Goal: Task Accomplishment & Management: Complete application form

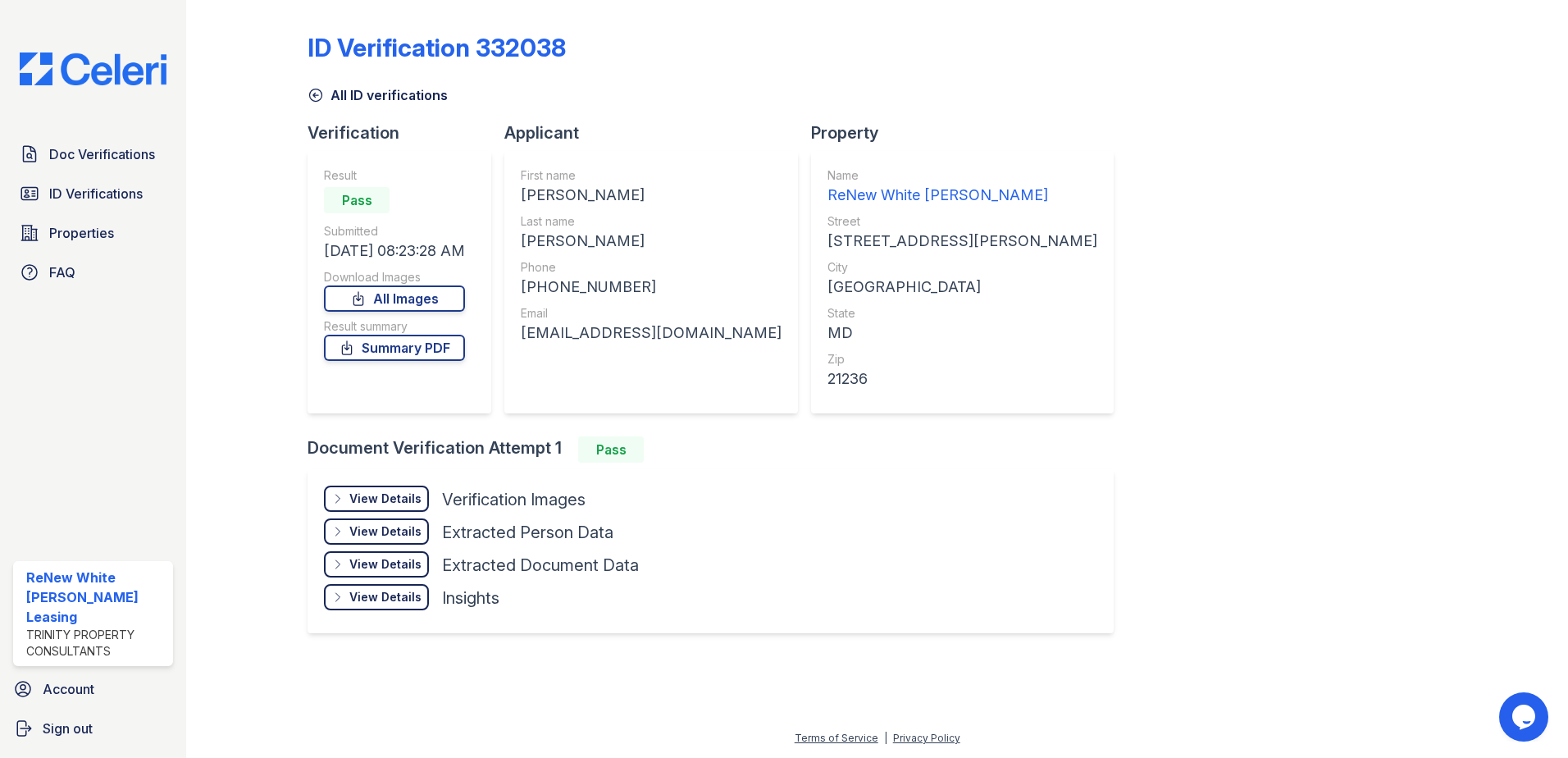
click at [899, 122] on div "Property" at bounding box center [968, 133] width 316 height 23
click at [147, 154] on span "Doc Verifications" at bounding box center [103, 154] width 106 height 20
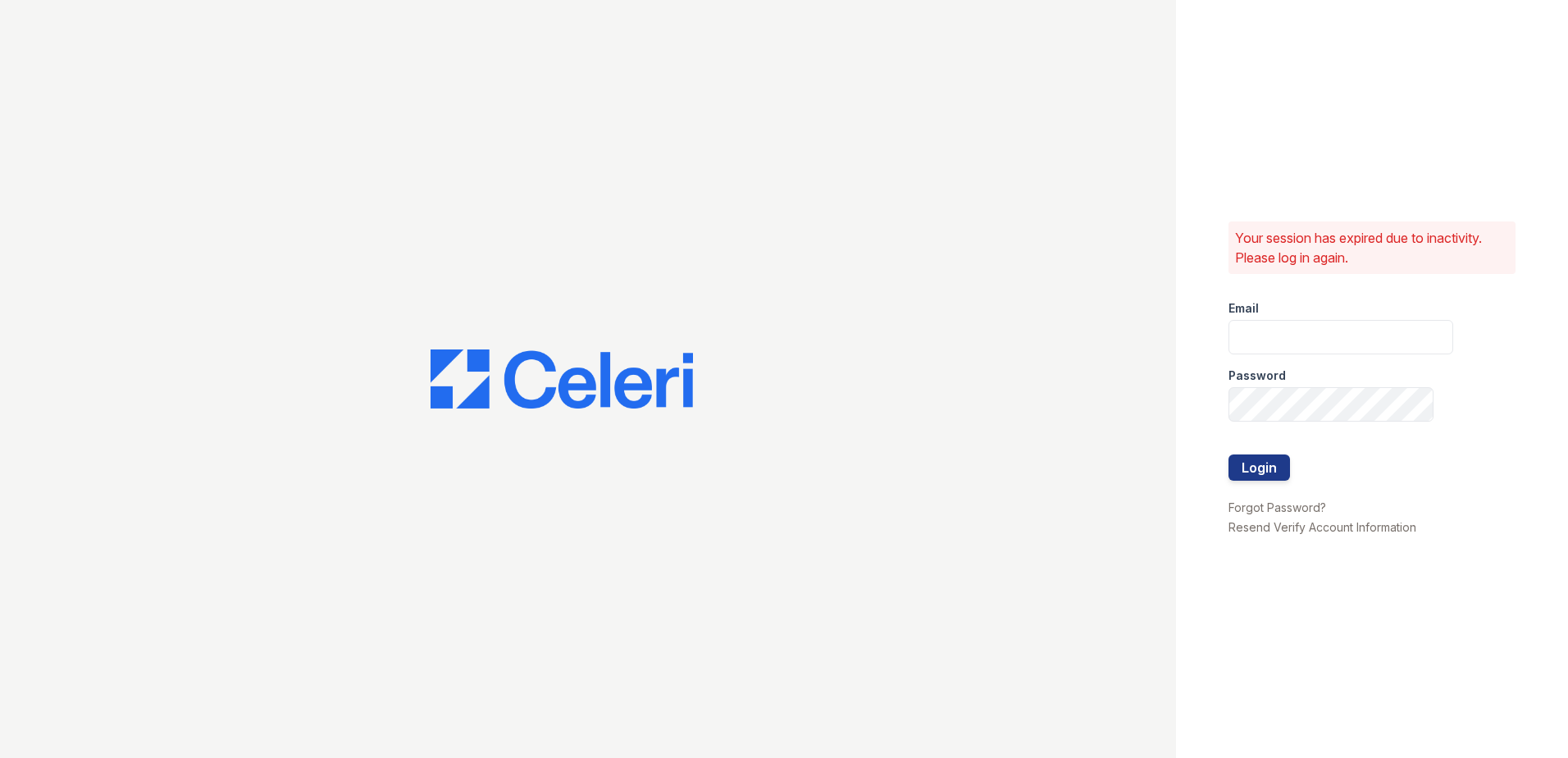
type input "renewwhitemarsh@trinity-pm.com"
click at [1272, 468] on button "Login" at bounding box center [1259, 467] width 62 height 26
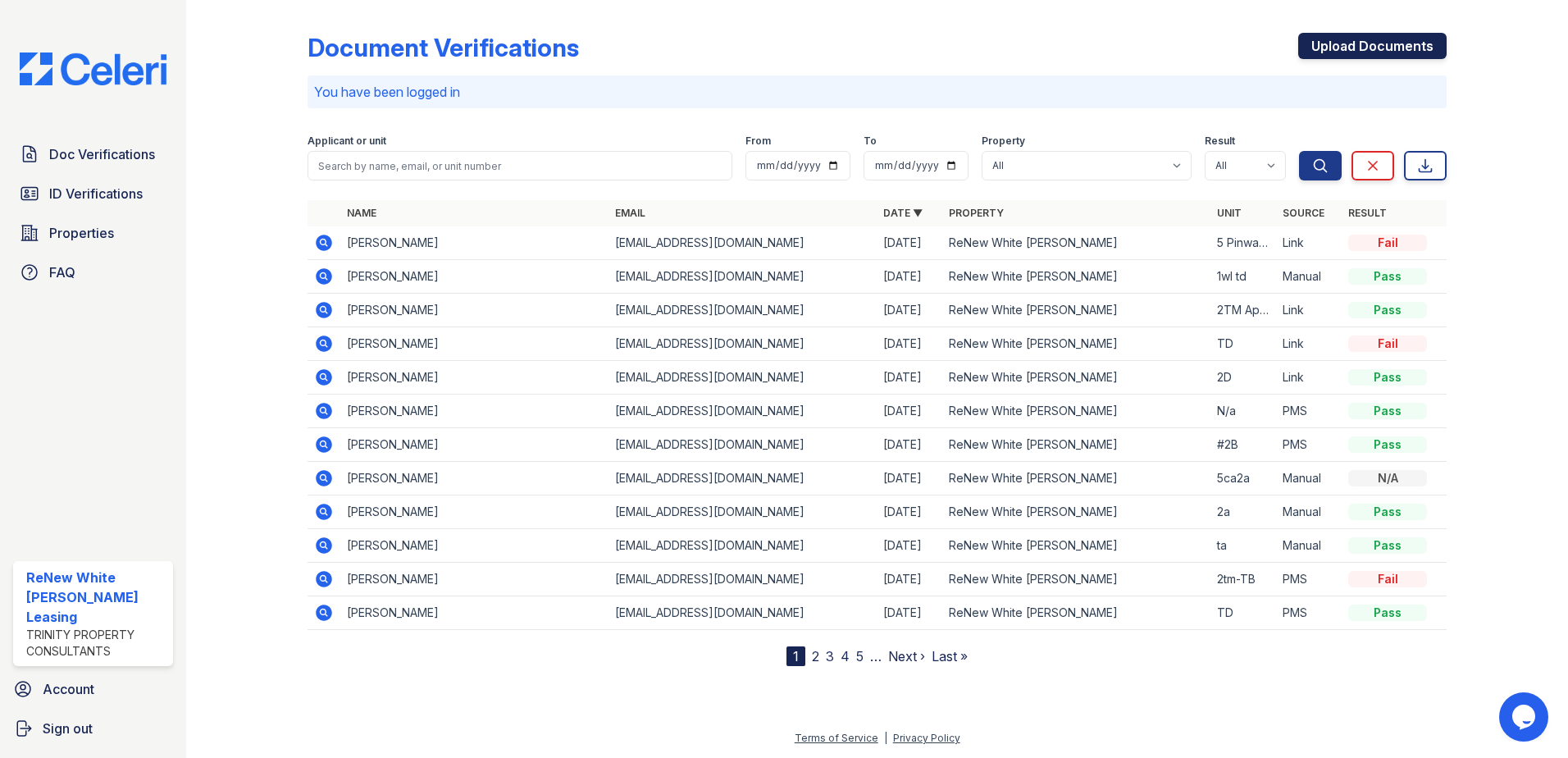
click at [1400, 46] on link "Upload Documents" at bounding box center [1372, 46] width 149 height 26
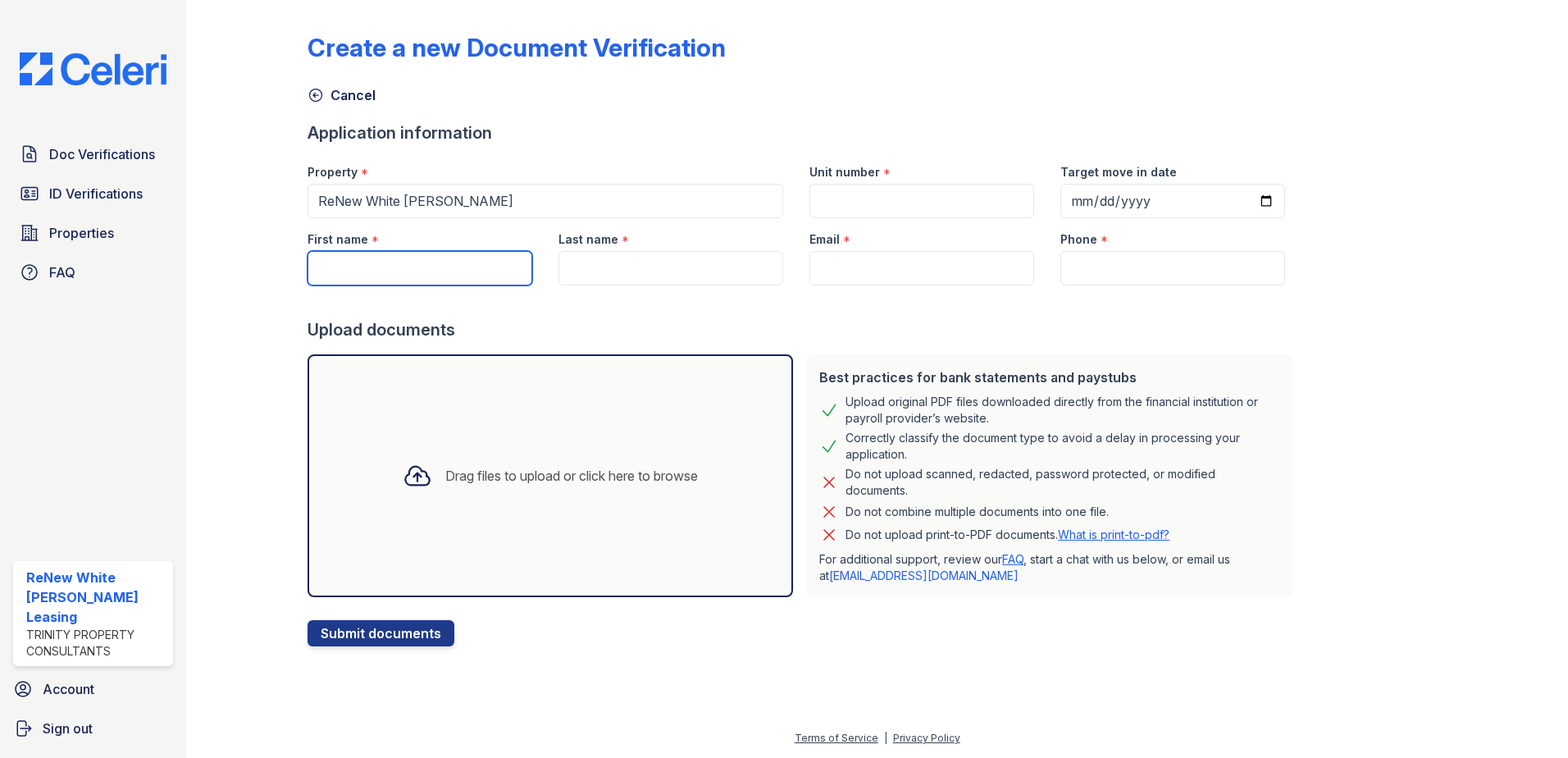
click at [479, 261] on input "First name" at bounding box center [420, 268] width 224 height 35
type input "s"
type input "[PERSON_NAME]"
click at [607, 284] on input "Last name" at bounding box center [671, 268] width 224 height 35
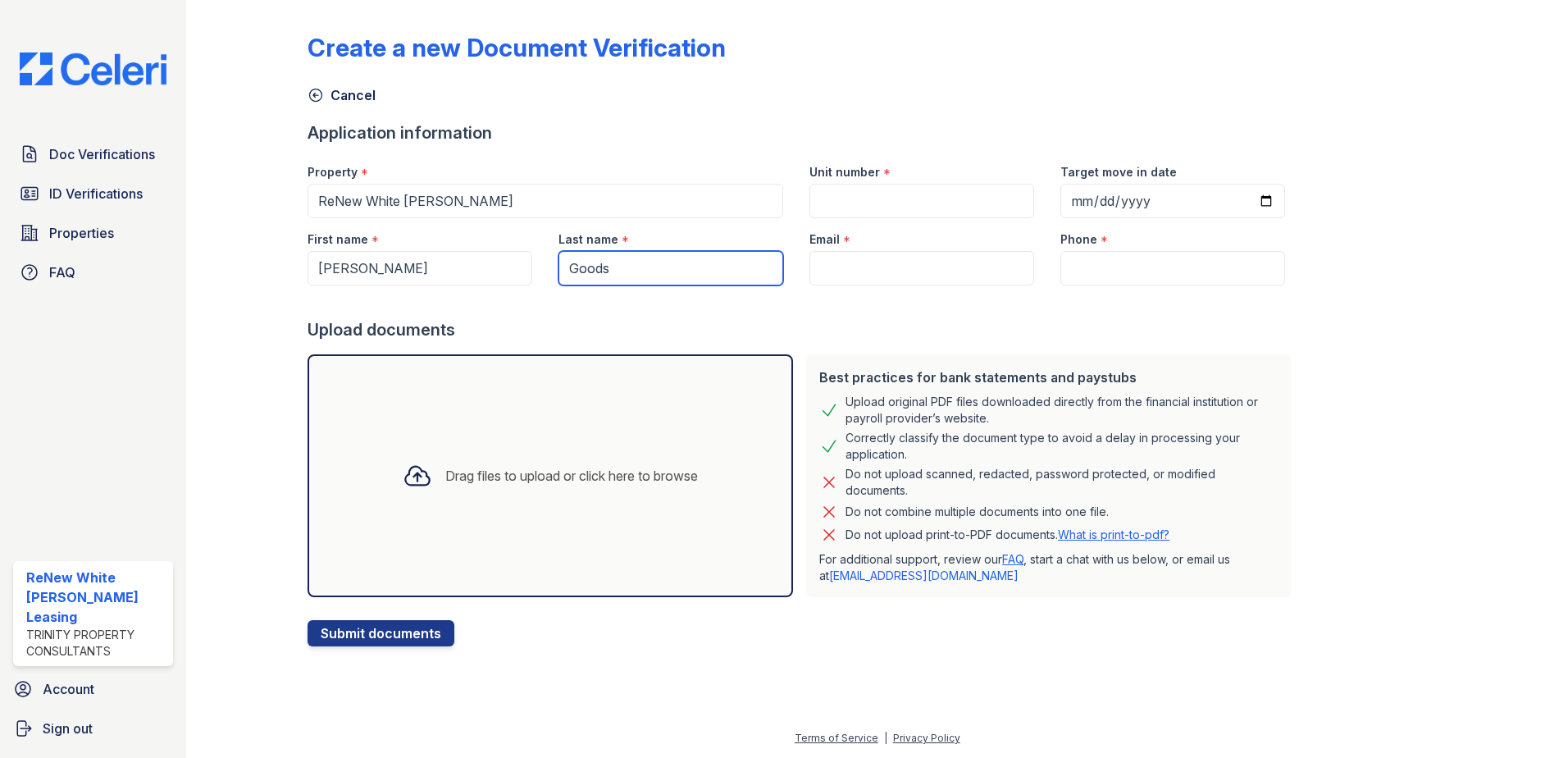
type input "Goods"
drag, startPoint x: 816, startPoint y: 285, endPoint x: 812, endPoint y: 278, distance: 8.1
click at [816, 285] on input "Email" at bounding box center [921, 268] width 224 height 35
paste input "[EMAIL_ADDRESS][DOMAIN_NAME]"
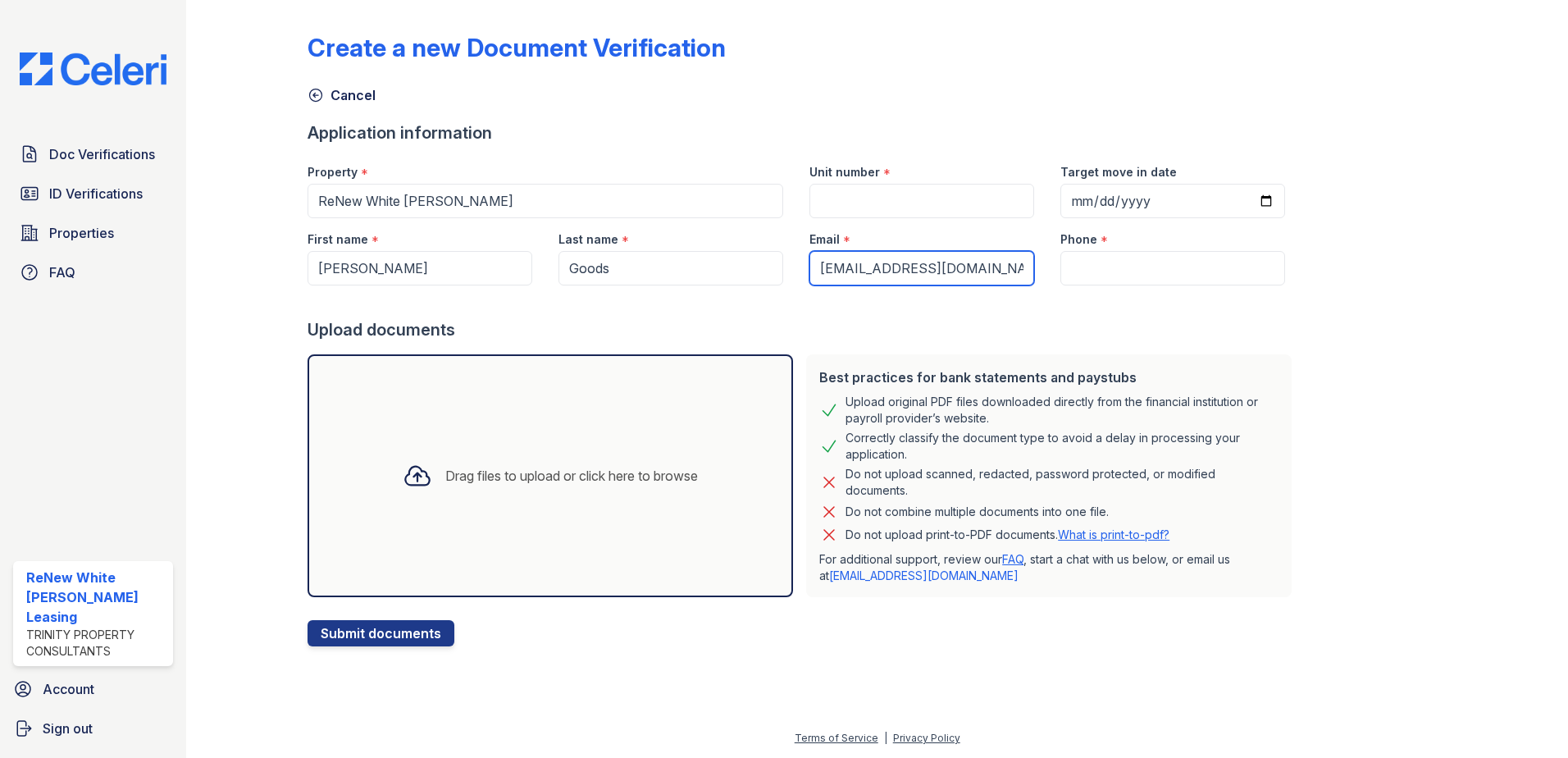
type input "[EMAIL_ADDRESS][DOMAIN_NAME]"
paste input "(443) 442-2354"
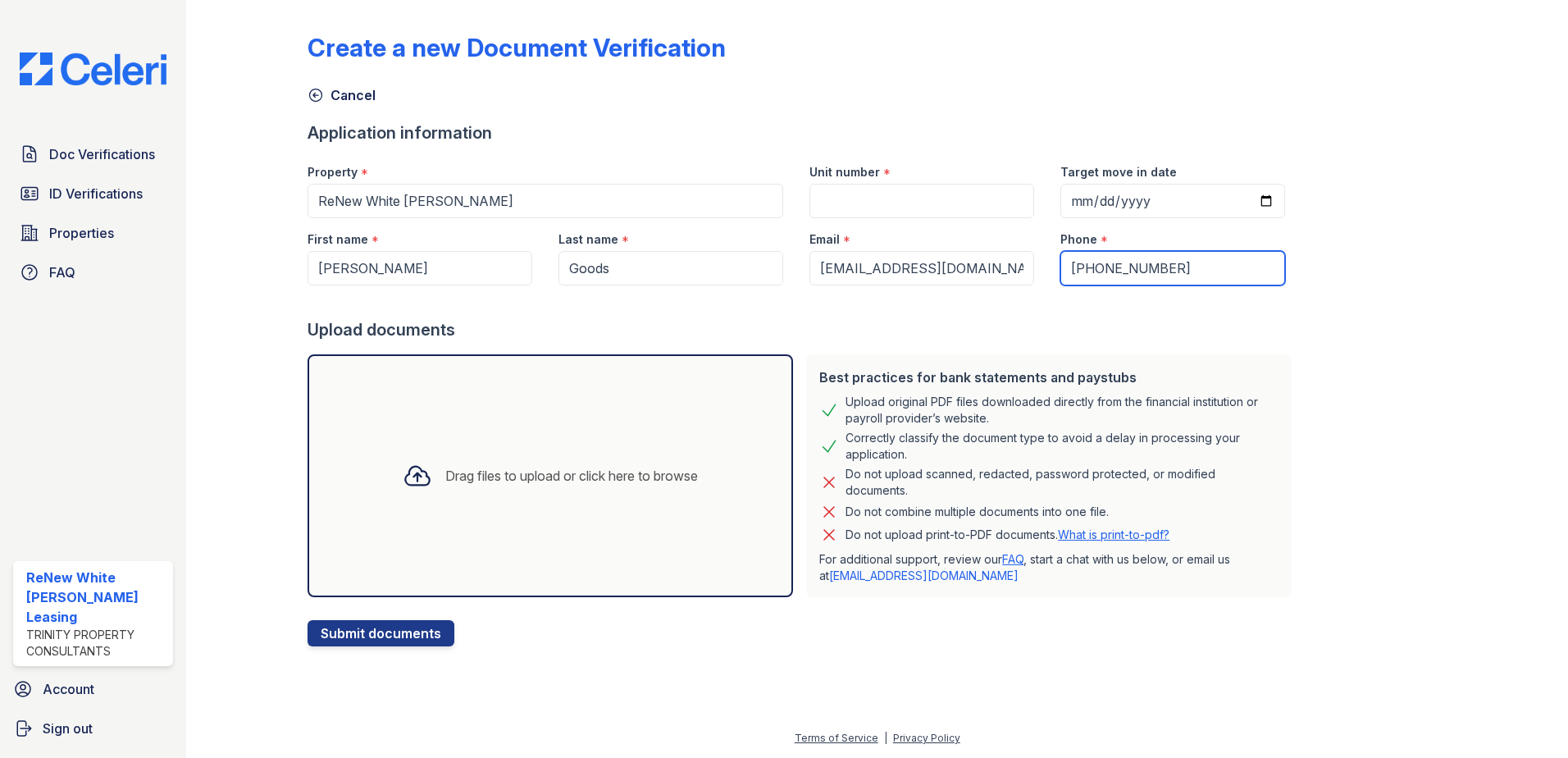
type input "(443) 442-2354"
click at [898, 186] on input "Unit number" at bounding box center [921, 201] width 224 height 35
type input "ta"
click at [620, 475] on div "Drag files to upload or click here to browse" at bounding box center [572, 475] width 252 height 20
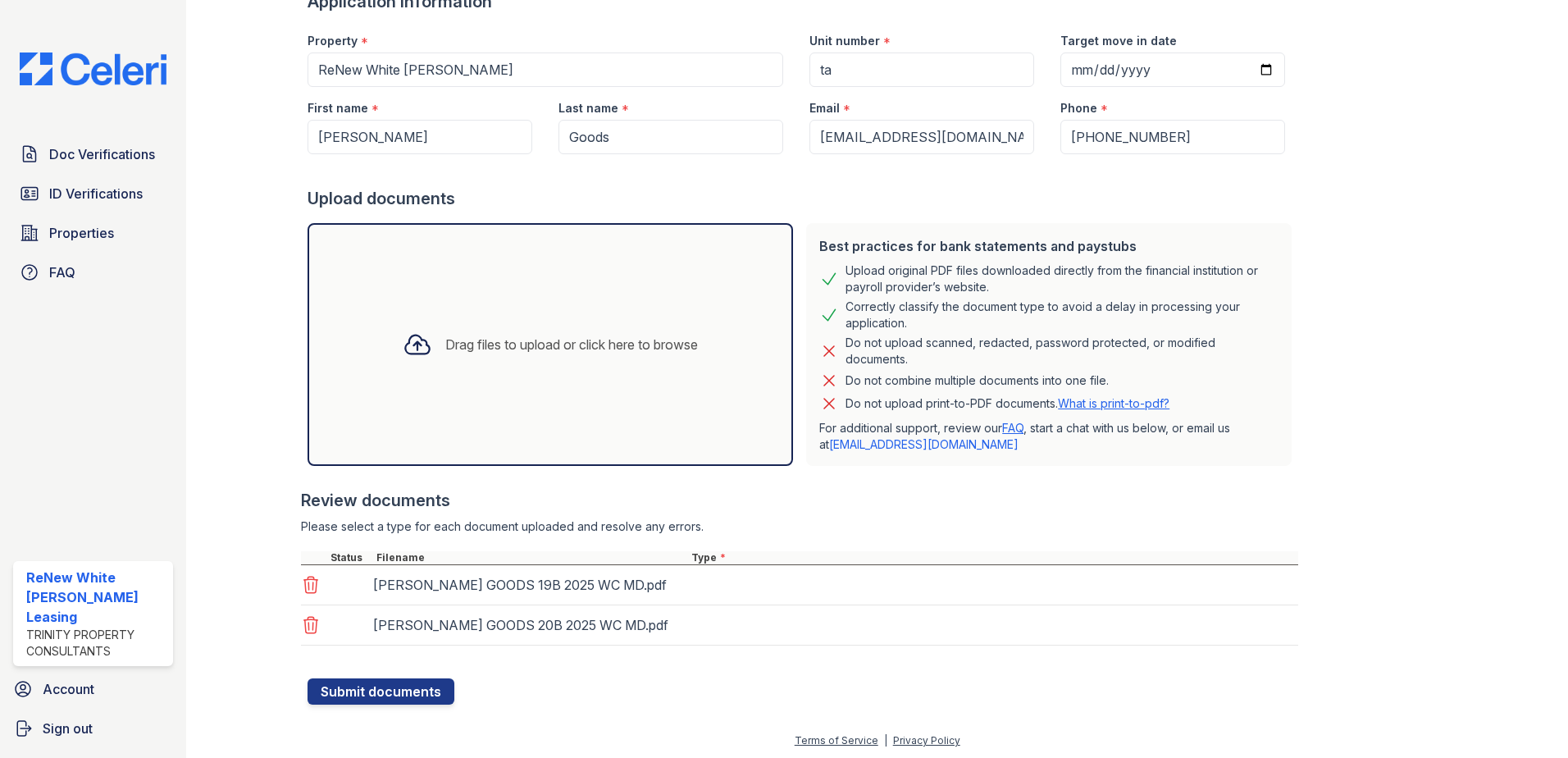
scroll to position [134, 0]
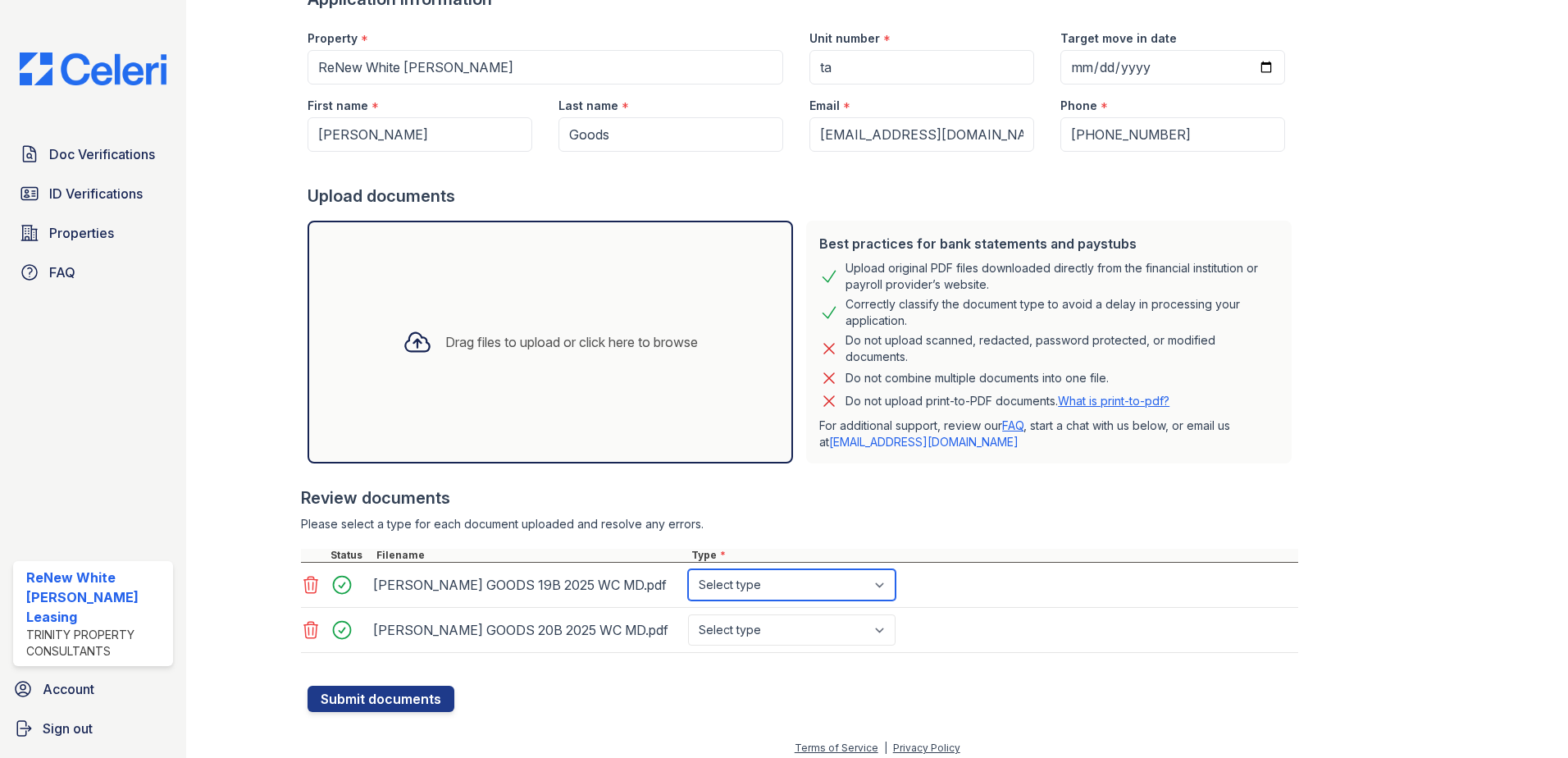
click at [769, 580] on select "Select type Paystub Bank Statement Offer Letter Tax Documents Benefit Award Let…" at bounding box center [792, 585] width 208 height 31
select select "paystub"
click at [688, 569] on select "Select type Paystub Bank Statement Offer Letter Tax Documents Benefit Award Let…" at bounding box center [792, 585] width 208 height 31
click at [759, 641] on select "Select type Paystub Bank Statement Offer Letter Tax Documents Benefit Award Let…" at bounding box center [792, 630] width 208 height 31
select select "paystub"
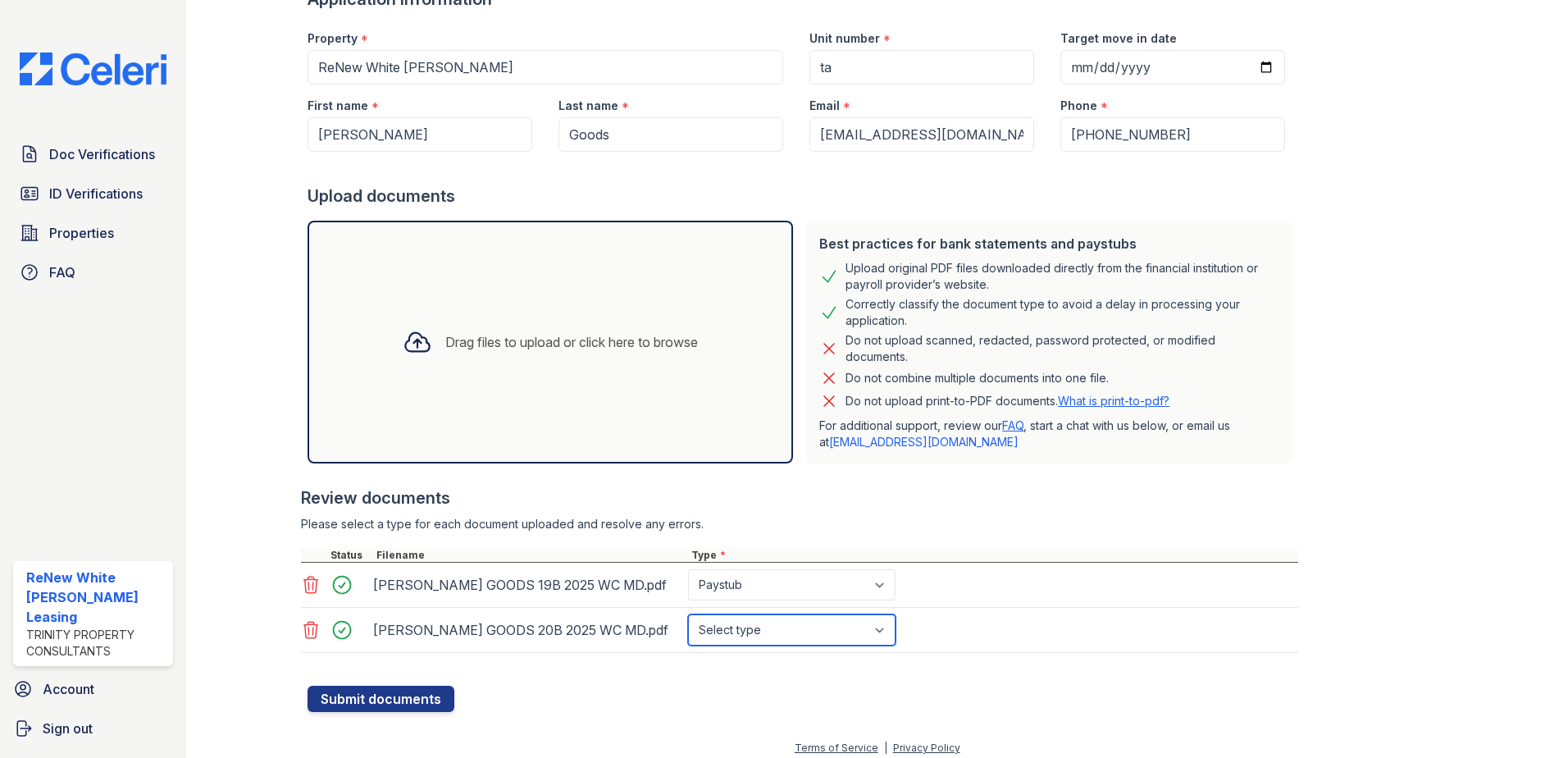
click at [688, 614] on select "Select type Paystub Bank Statement Offer Letter Tax Documents Benefit Award Let…" at bounding box center [792, 630] width 208 height 31
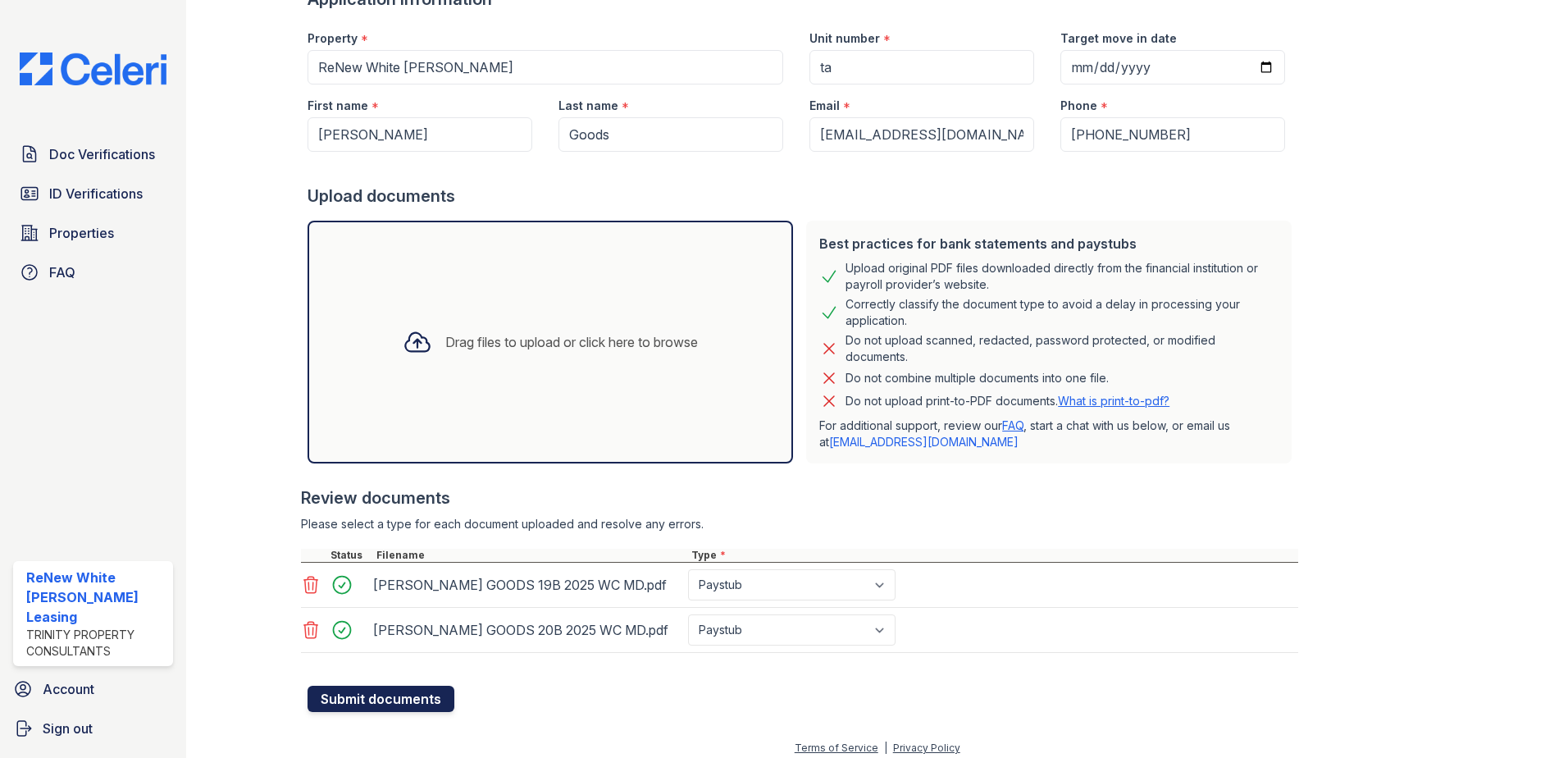
click at [403, 704] on button "Submit documents" at bounding box center [381, 699] width 147 height 26
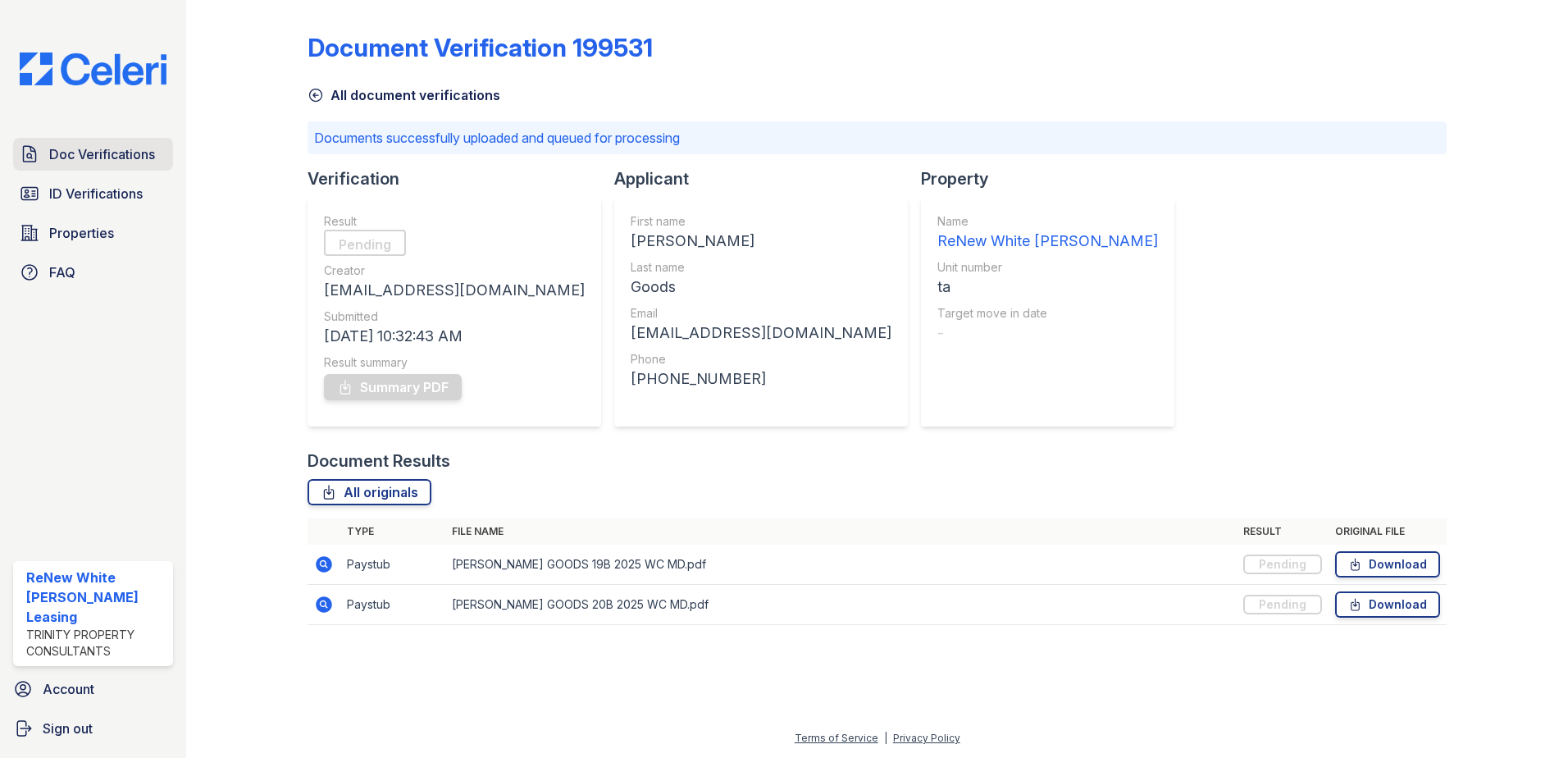
click at [164, 151] on link "Doc Verifications" at bounding box center [93, 154] width 160 height 33
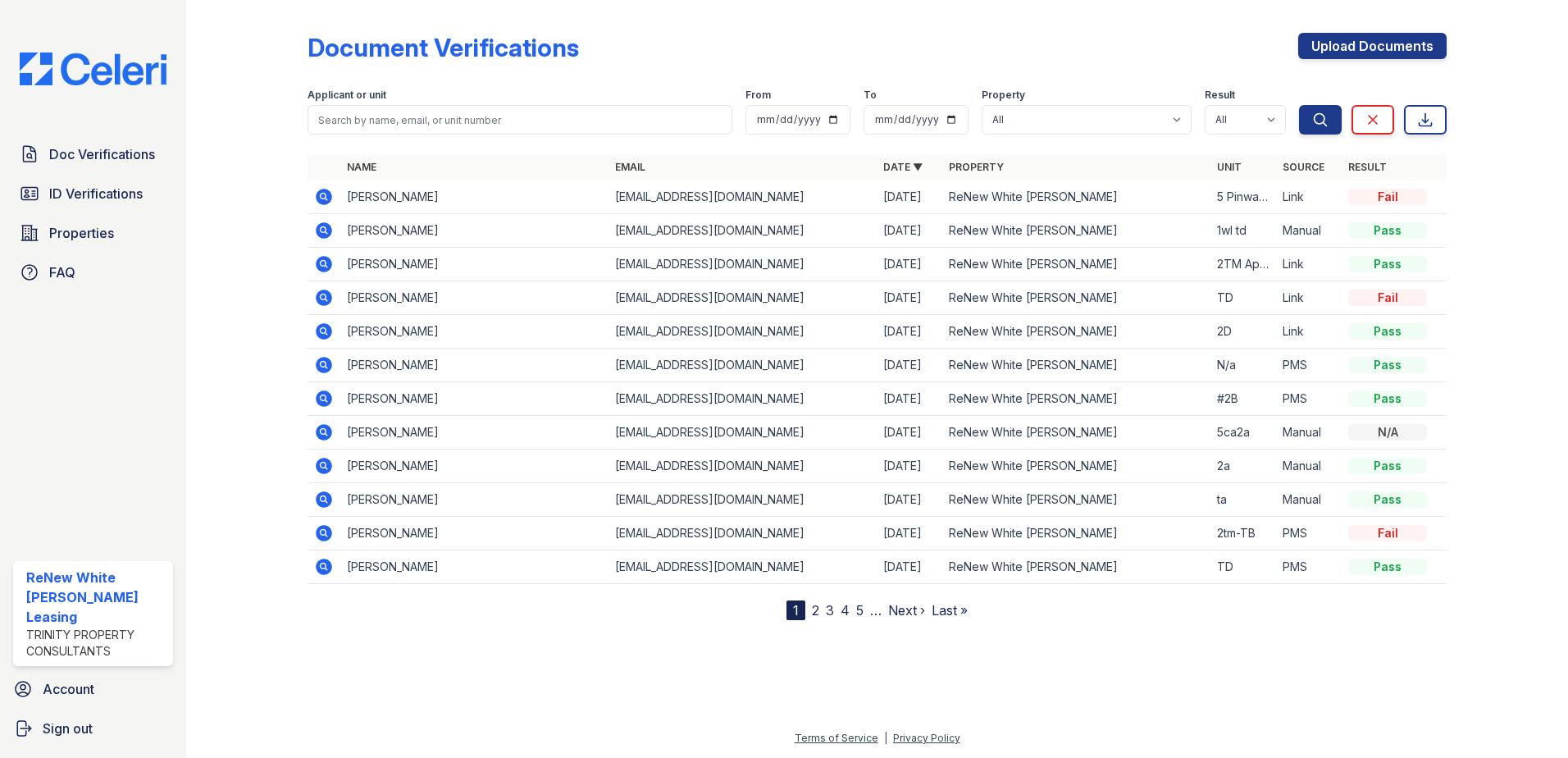
click at [319, 194] on icon at bounding box center [324, 197] width 17 height 17
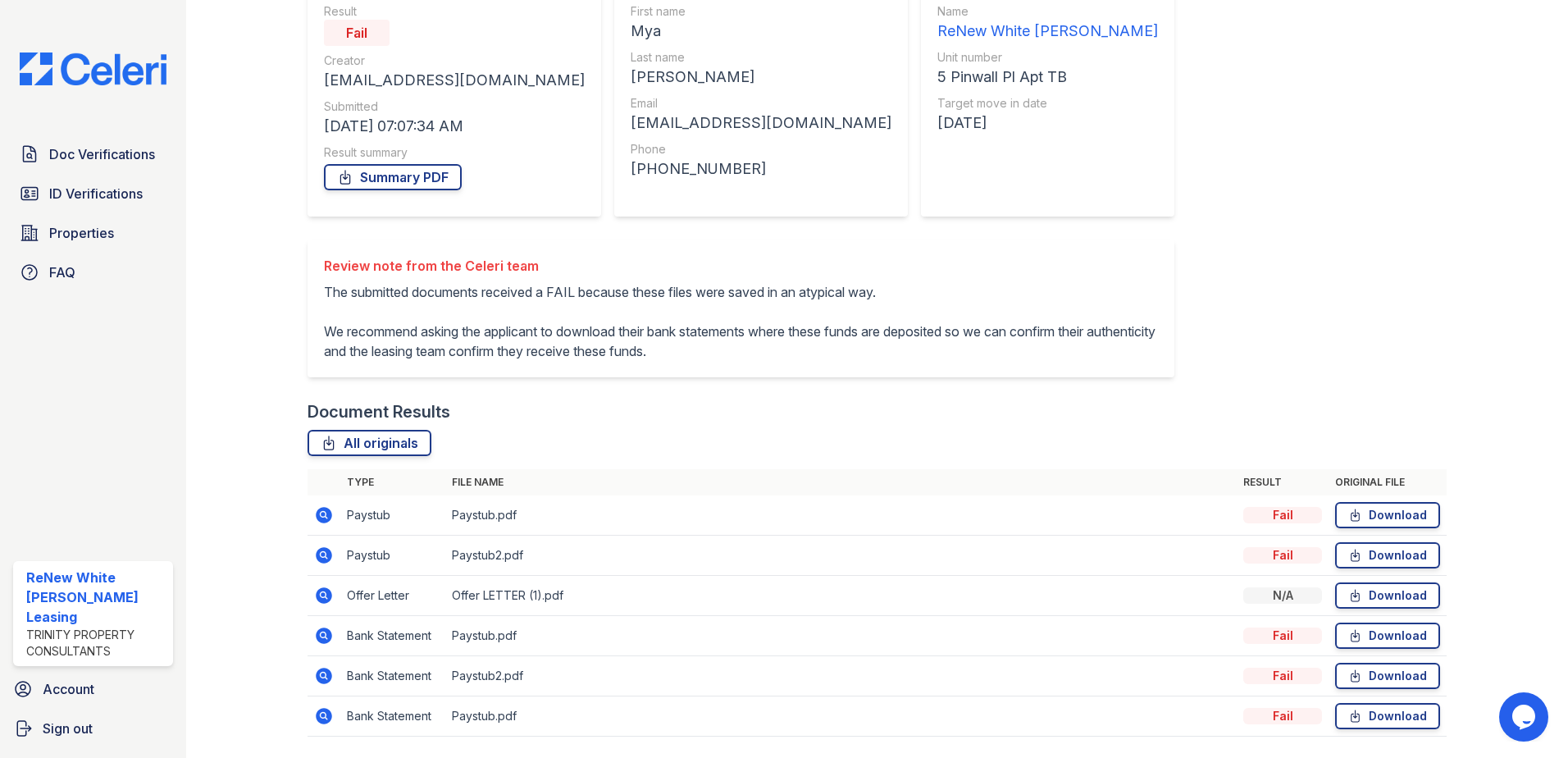
scroll to position [235, 0]
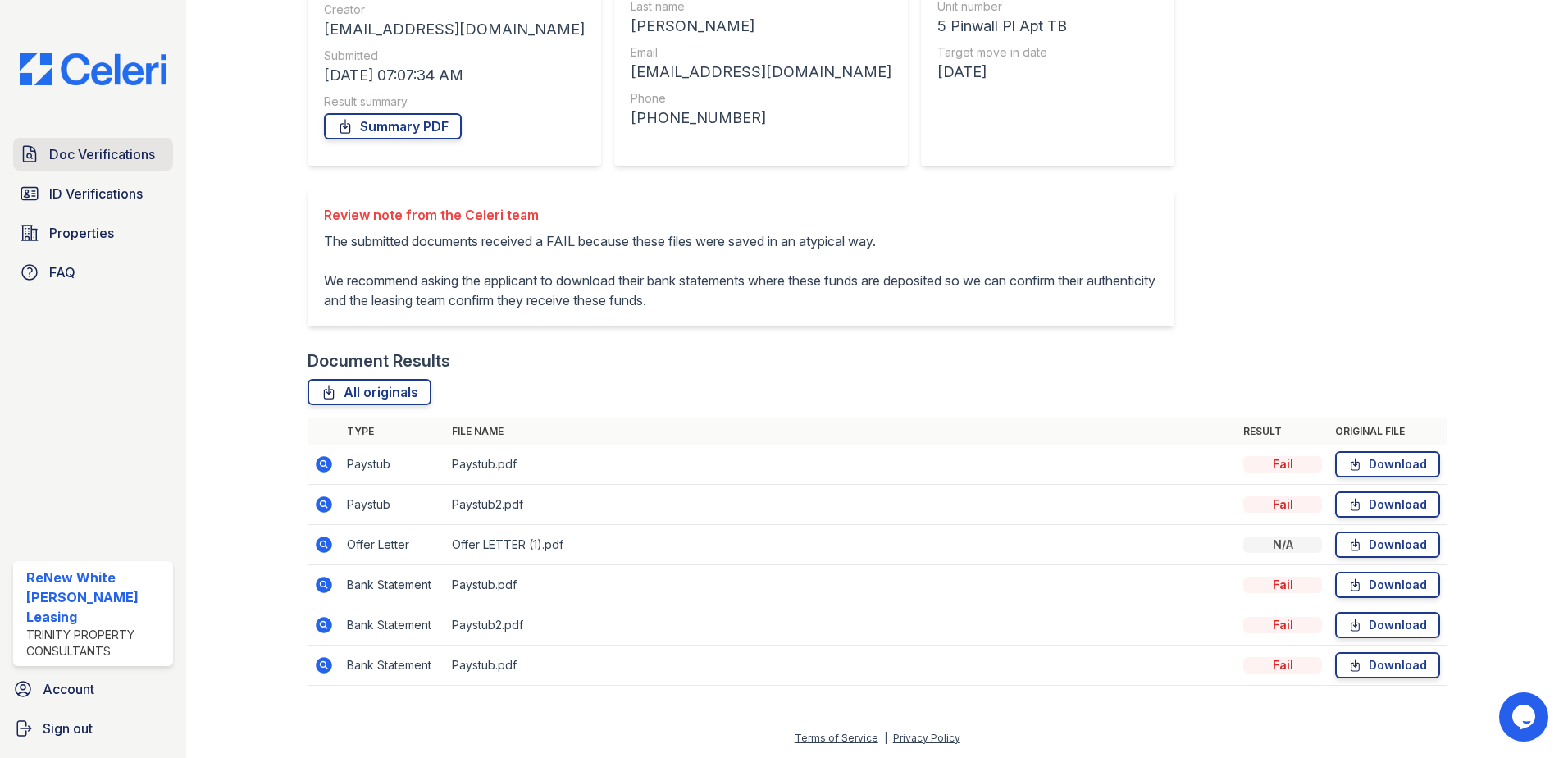
click at [70, 168] on link "Doc Verifications" at bounding box center [93, 154] width 160 height 33
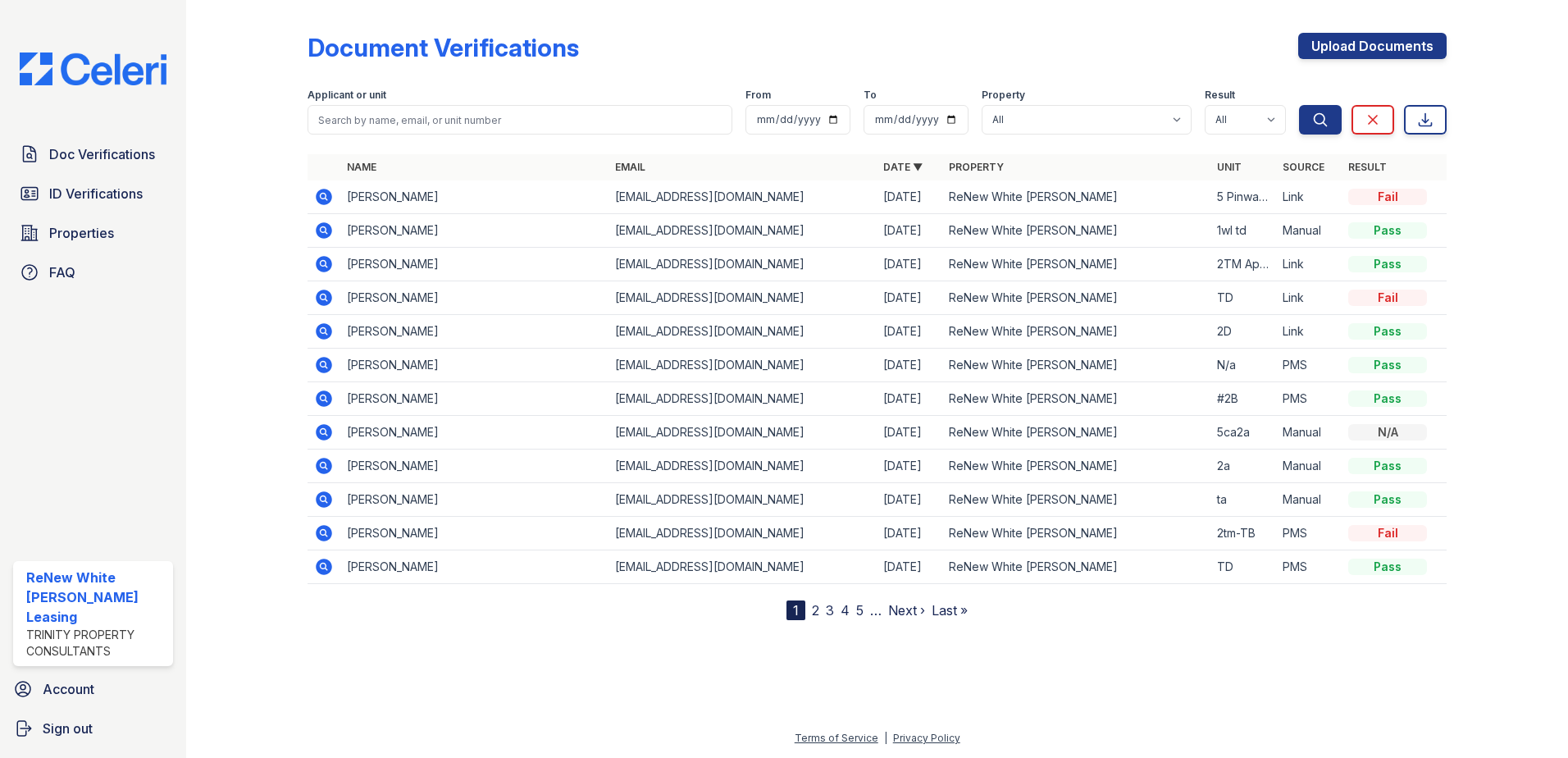
click at [812, 614] on link "2" at bounding box center [815, 610] width 7 height 17
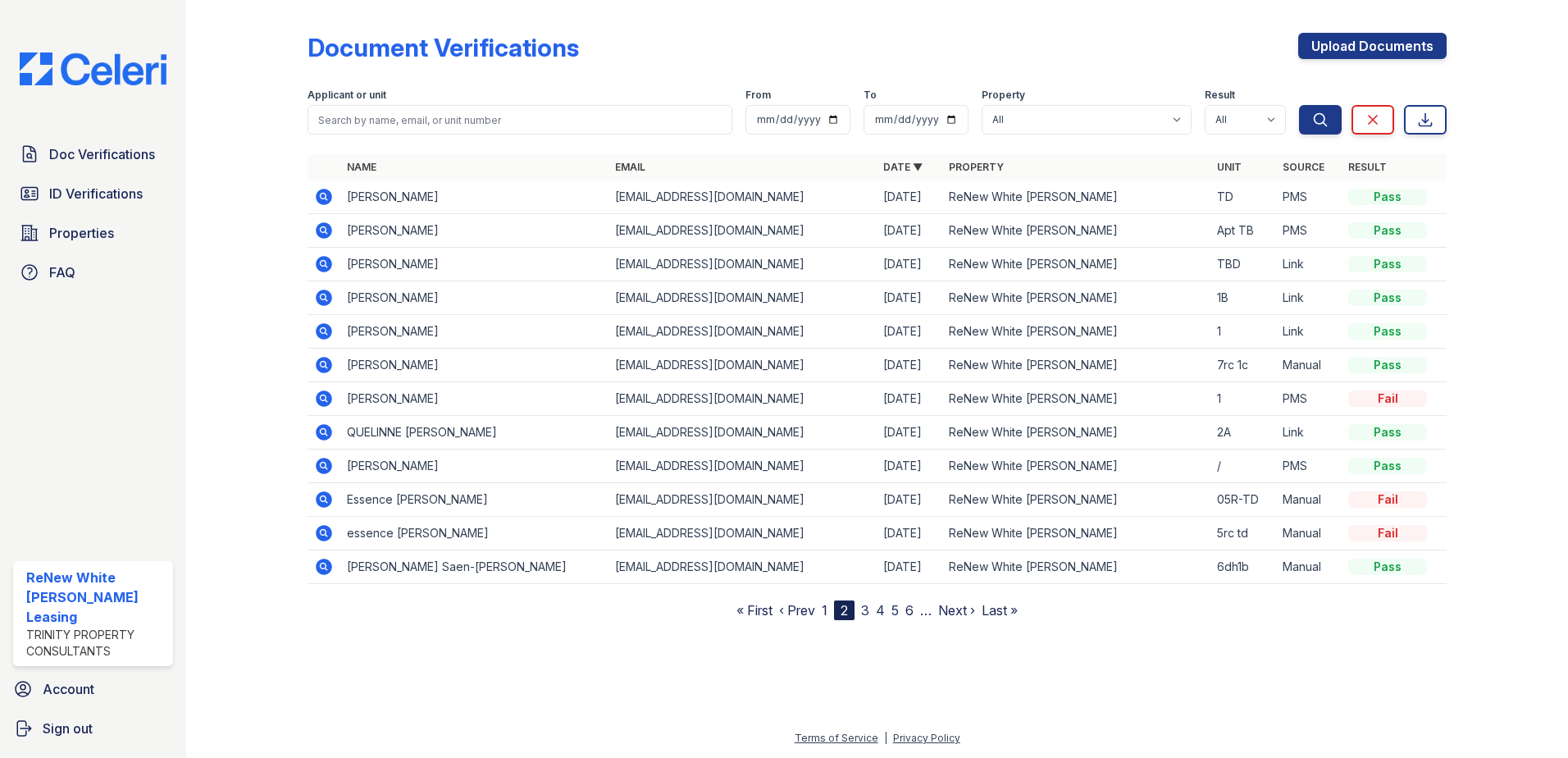
click at [826, 613] on link "1" at bounding box center [825, 610] width 6 height 17
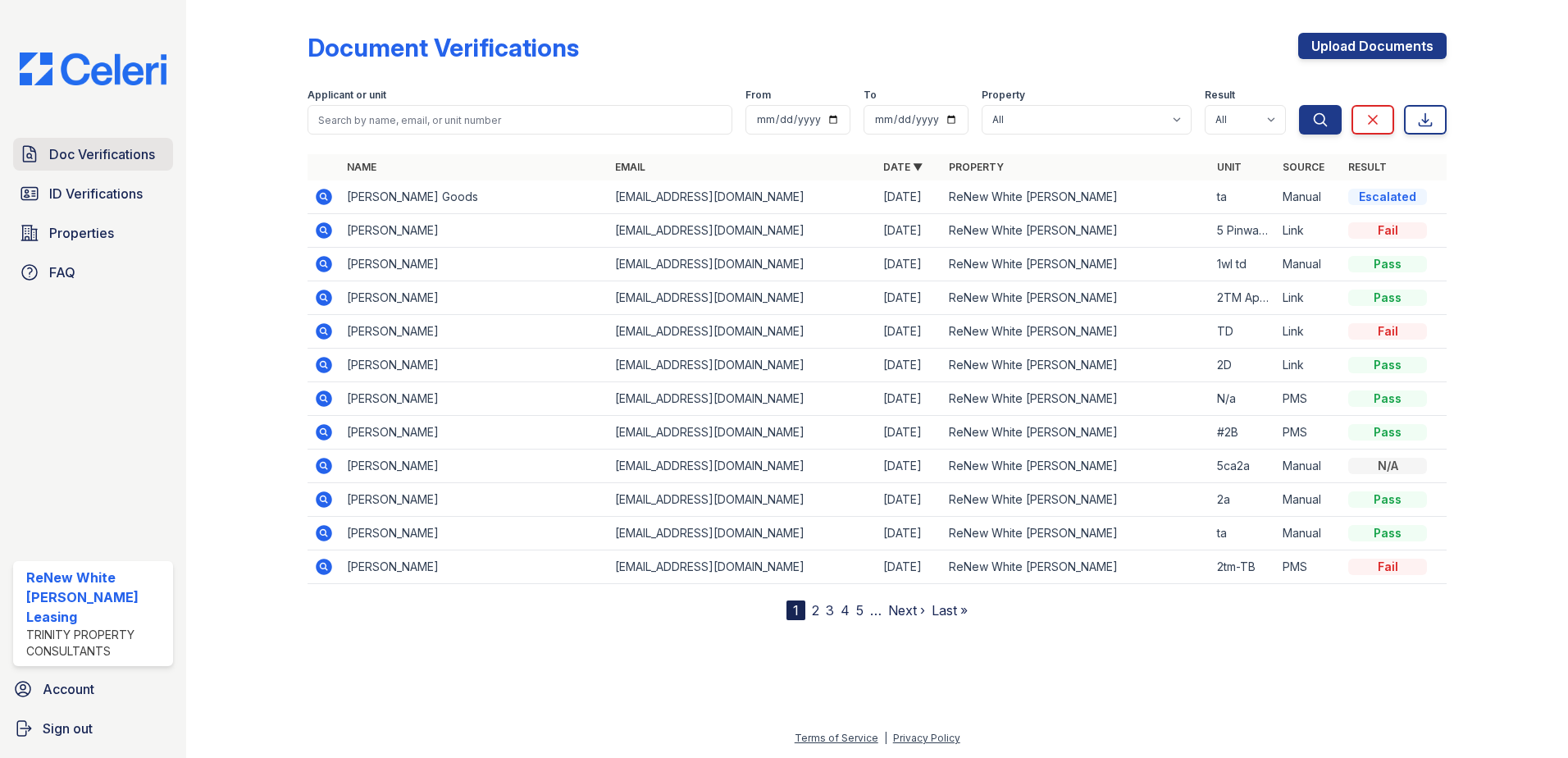
click at [108, 149] on span "Doc Verifications" at bounding box center [103, 154] width 106 height 20
click at [140, 164] on span "Doc Verifications" at bounding box center [103, 154] width 106 height 20
click at [325, 191] on icon at bounding box center [324, 197] width 17 height 17
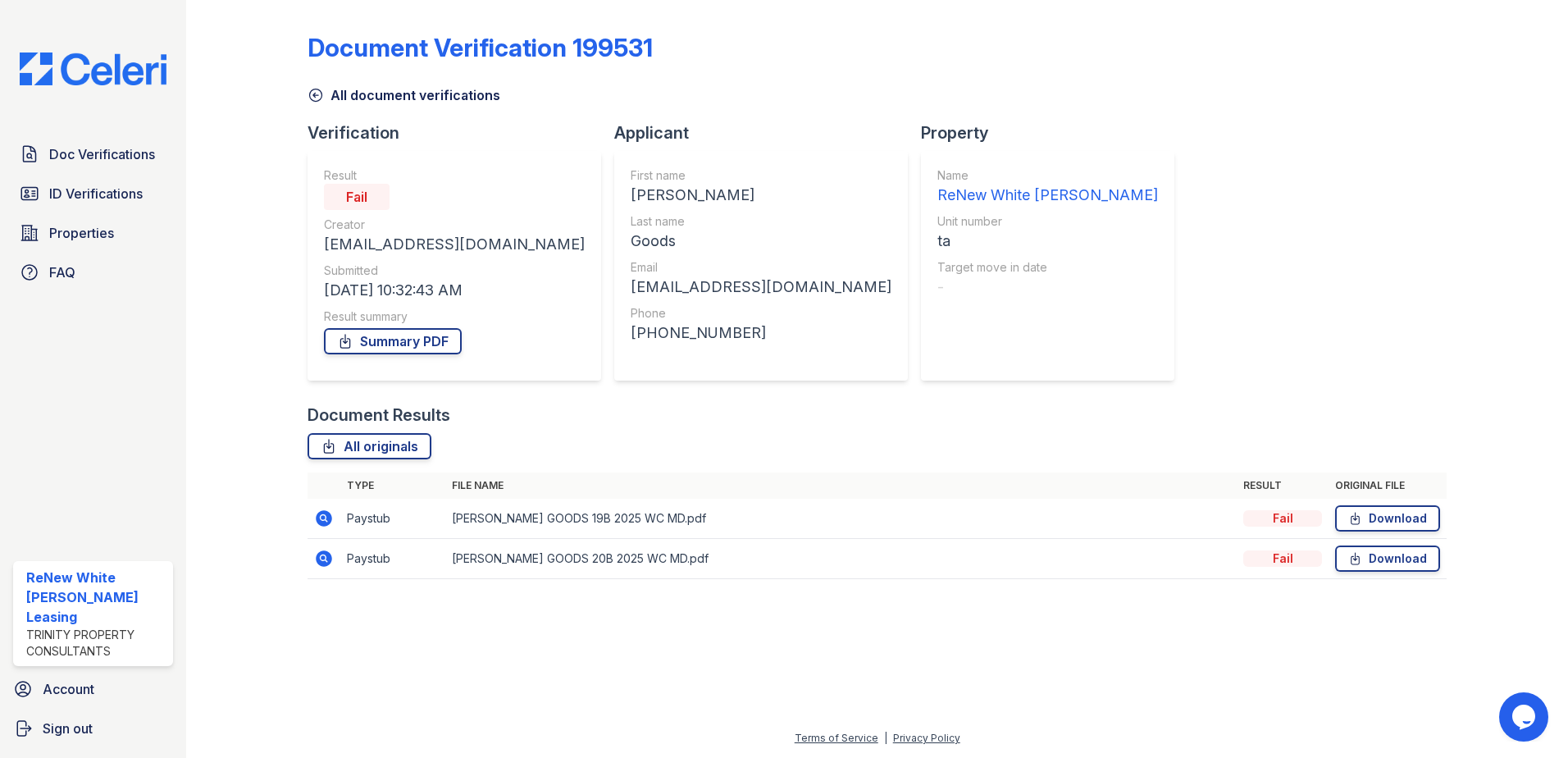
click at [325, 514] on icon at bounding box center [324, 518] width 17 height 17
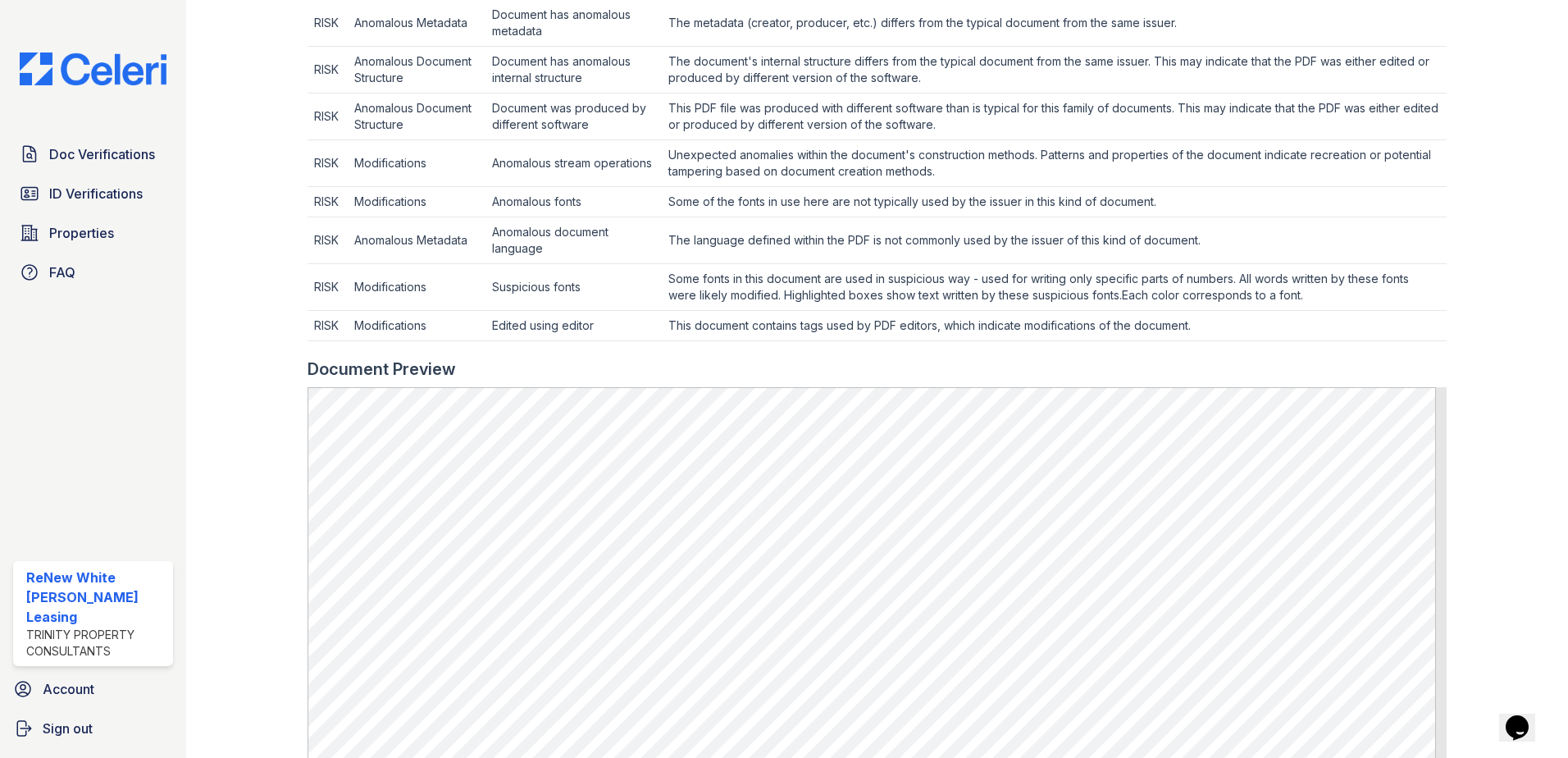
scroll to position [656, 0]
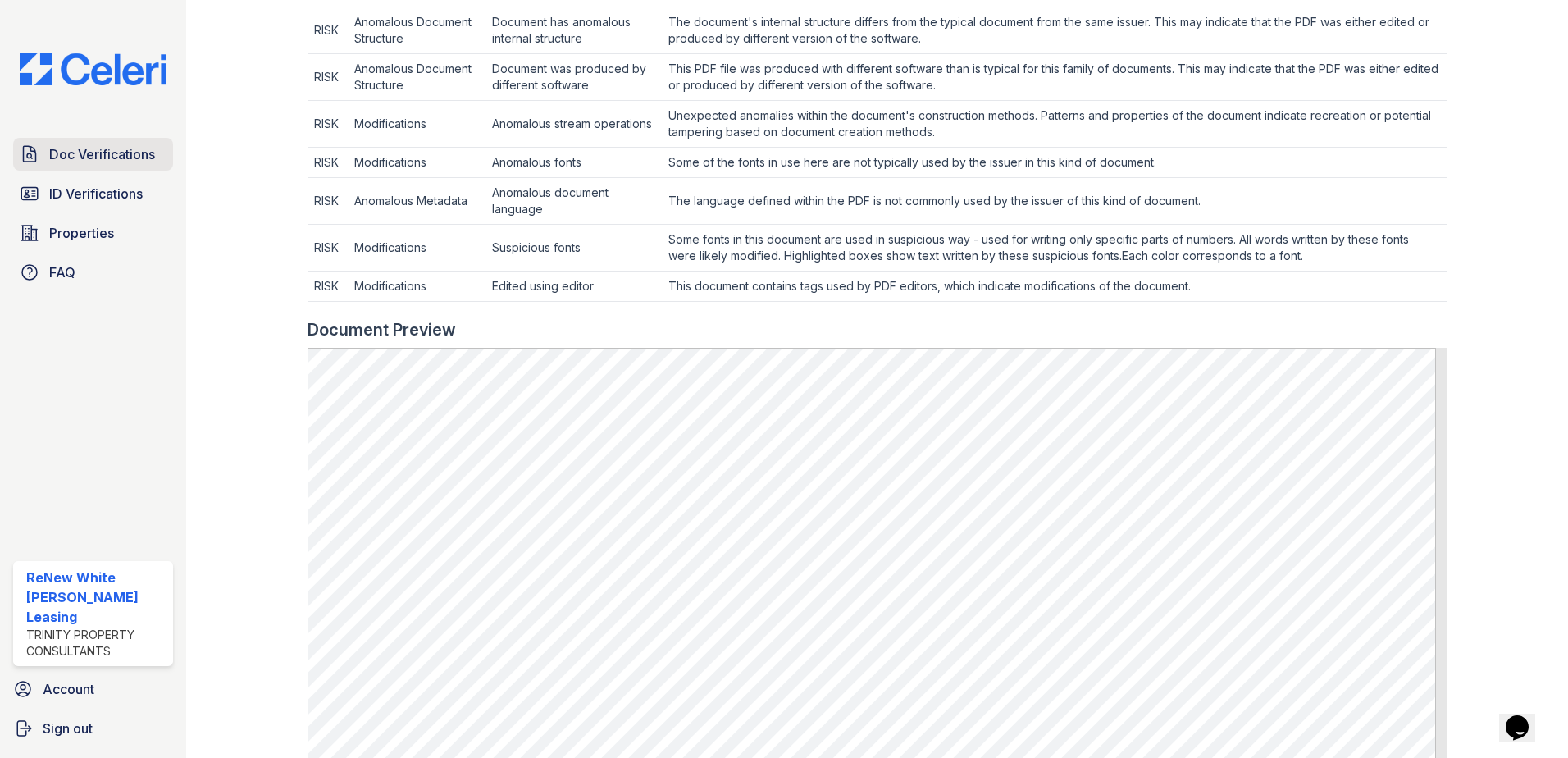
click at [150, 149] on span "Doc Verifications" at bounding box center [103, 154] width 106 height 20
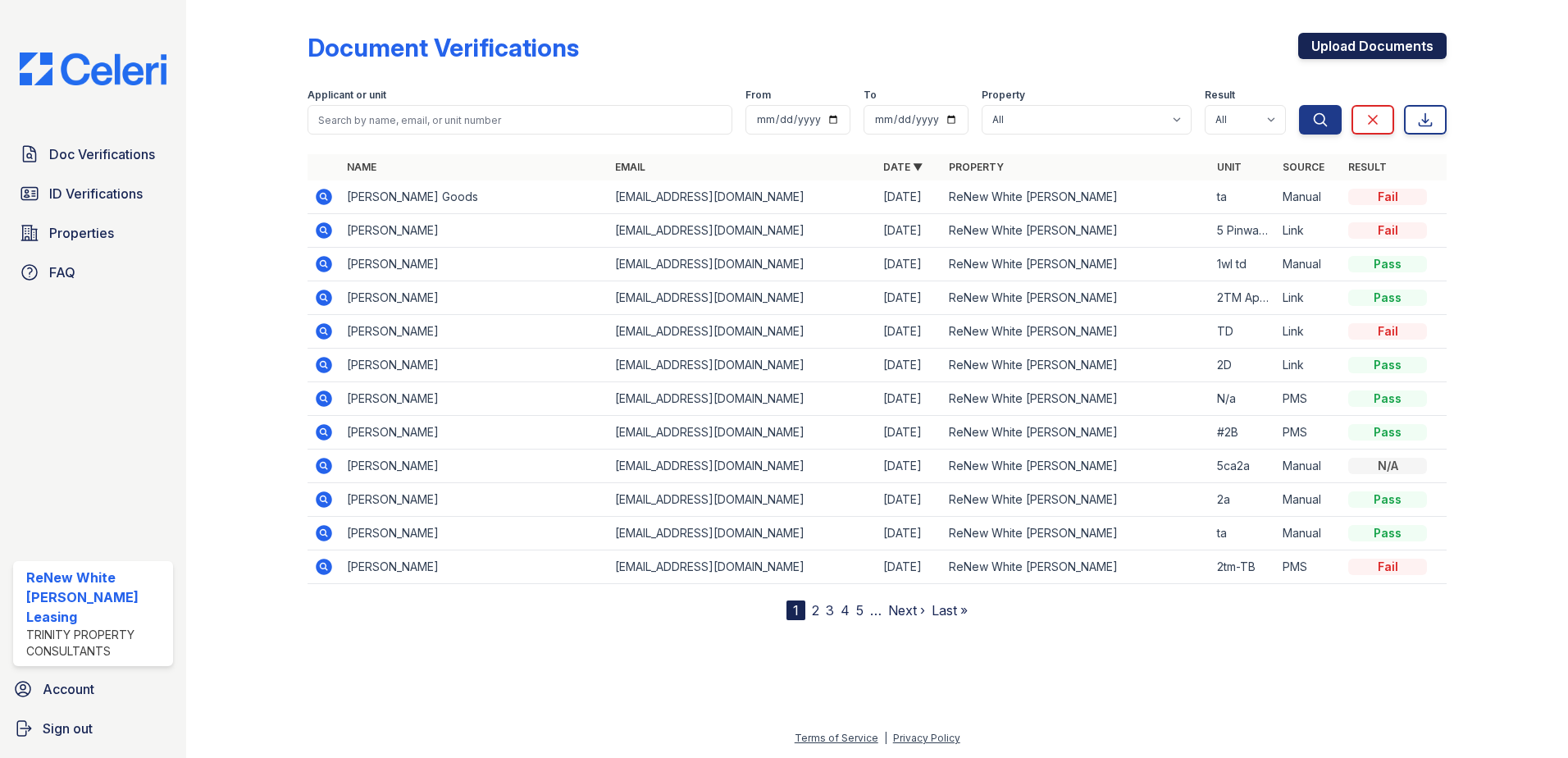
click at [1333, 52] on link "Upload Documents" at bounding box center [1372, 46] width 149 height 26
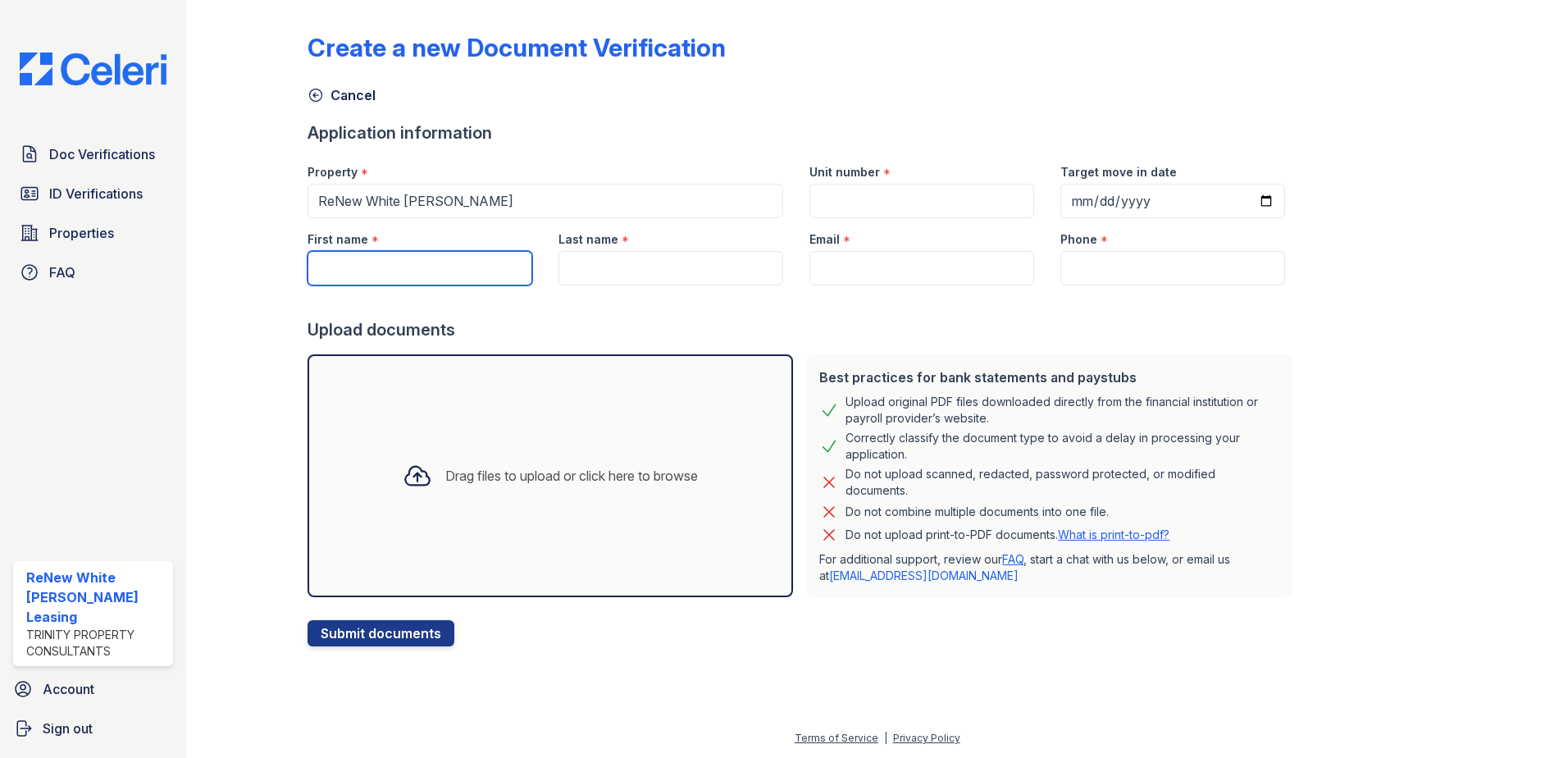
click at [368, 259] on input "First name" at bounding box center [420, 268] width 224 height 35
type input "[PERSON_NAME]"
click at [612, 285] on input "Last name" at bounding box center [671, 268] width 224 height 35
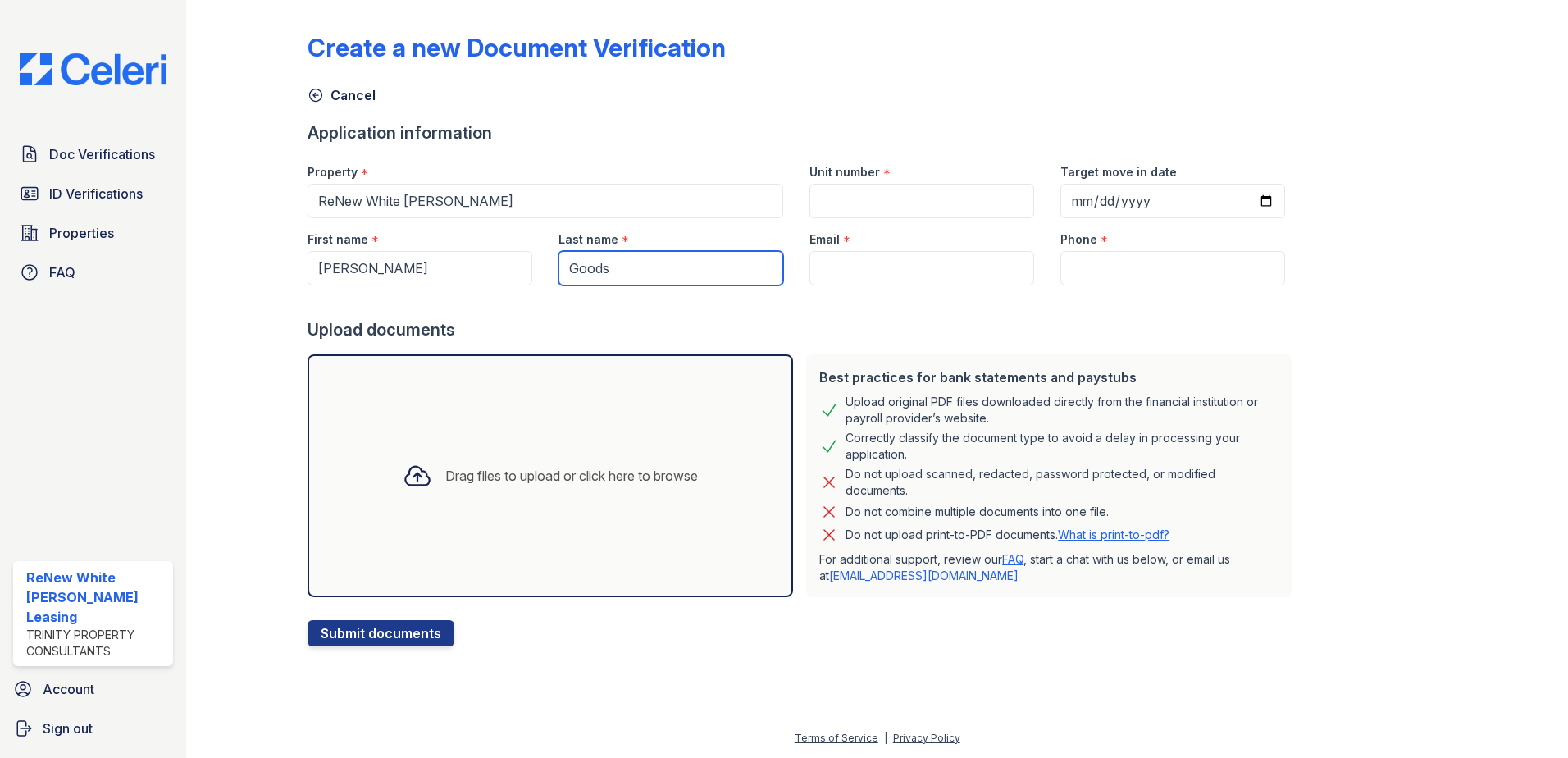
type input "Goods"
paste input "(443) 442-2354"
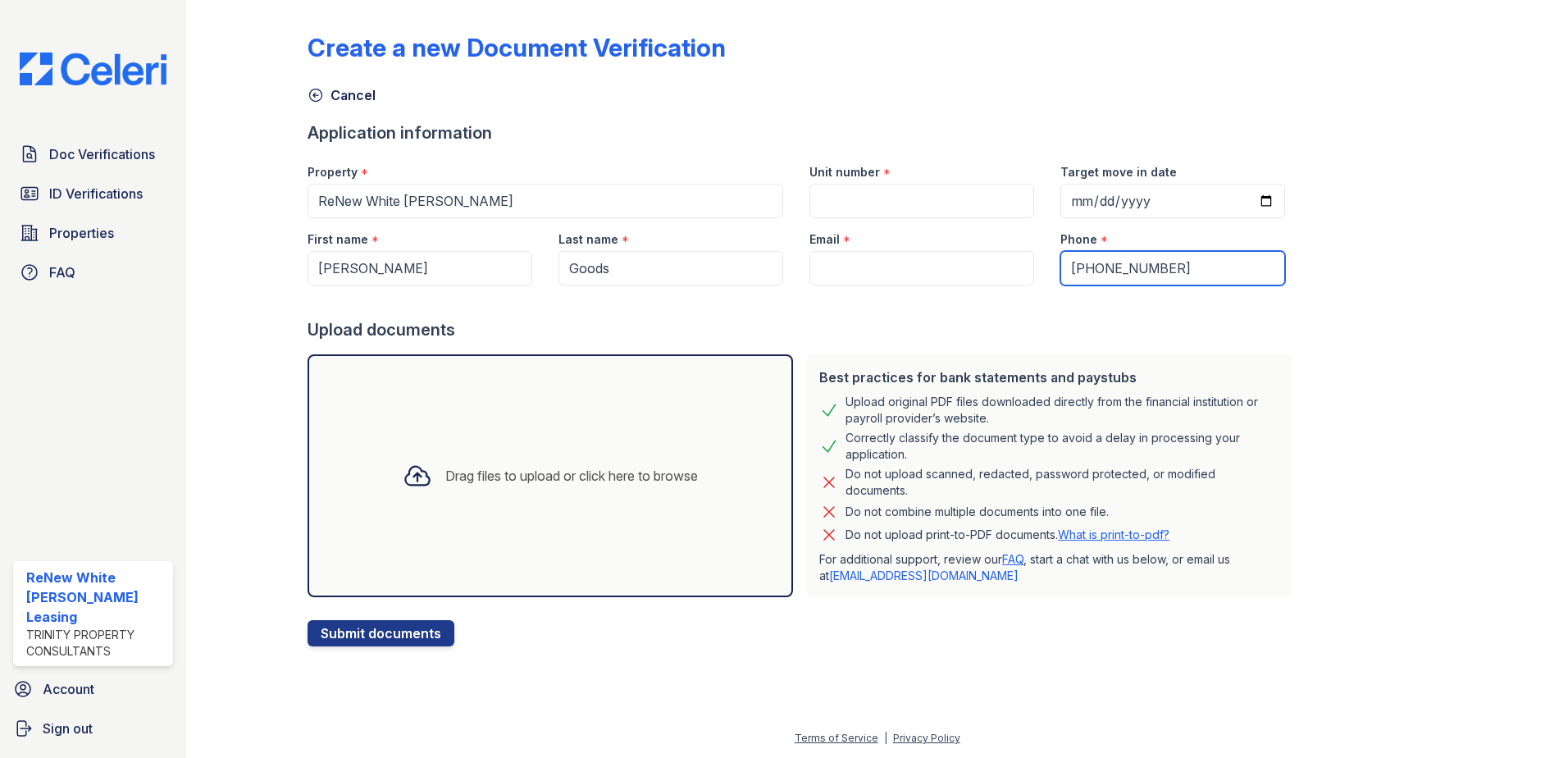
type input "(443) 442-2354"
click at [945, 279] on input "Email" at bounding box center [921, 268] width 224 height 35
type input "[EMAIL_ADDRESS][DOMAIN_NAME]"
type input "ta"
click at [674, 467] on div "Drag files to upload or click here to browse" at bounding box center [572, 475] width 252 height 20
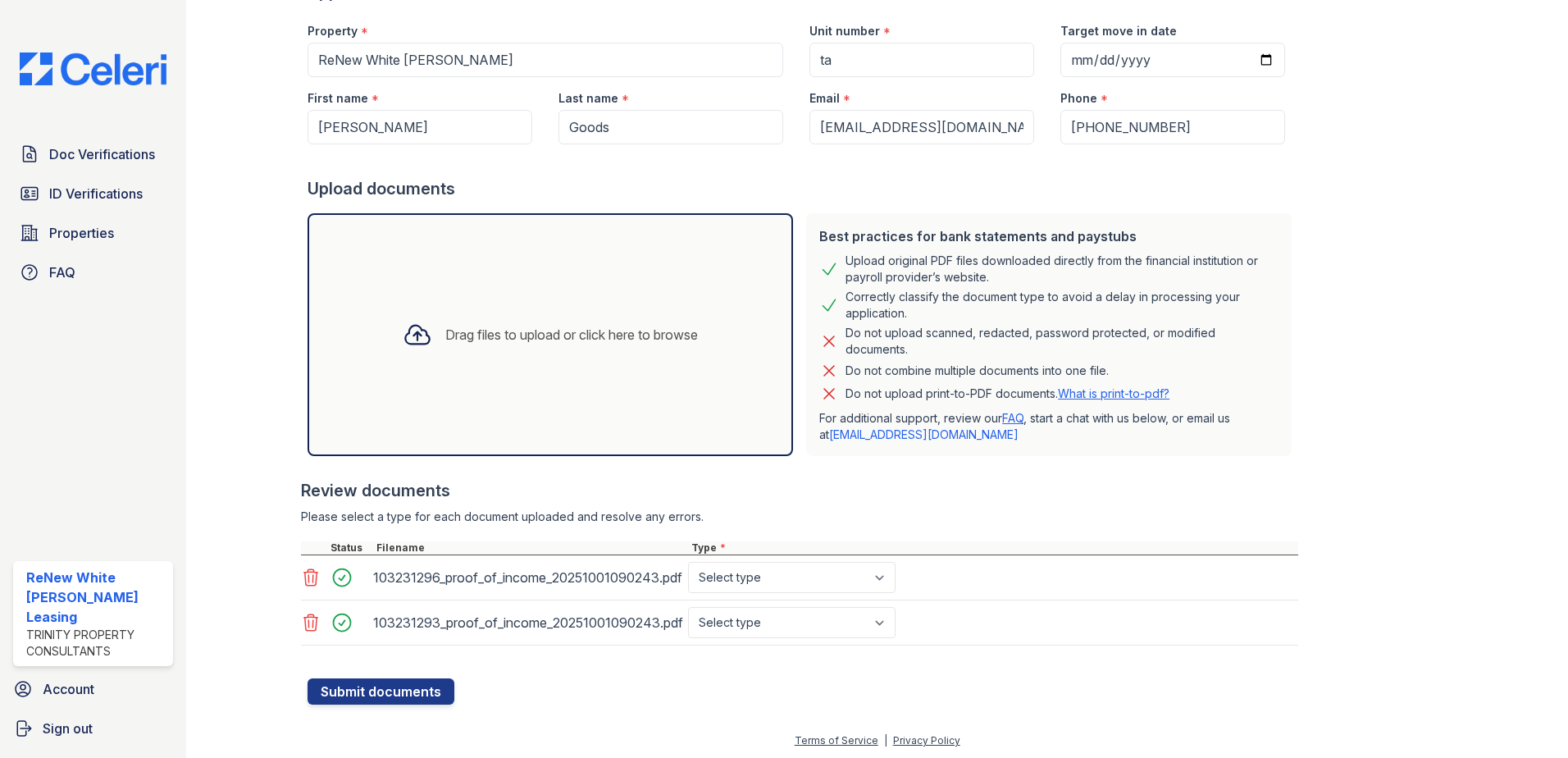
scroll to position [144, 0]
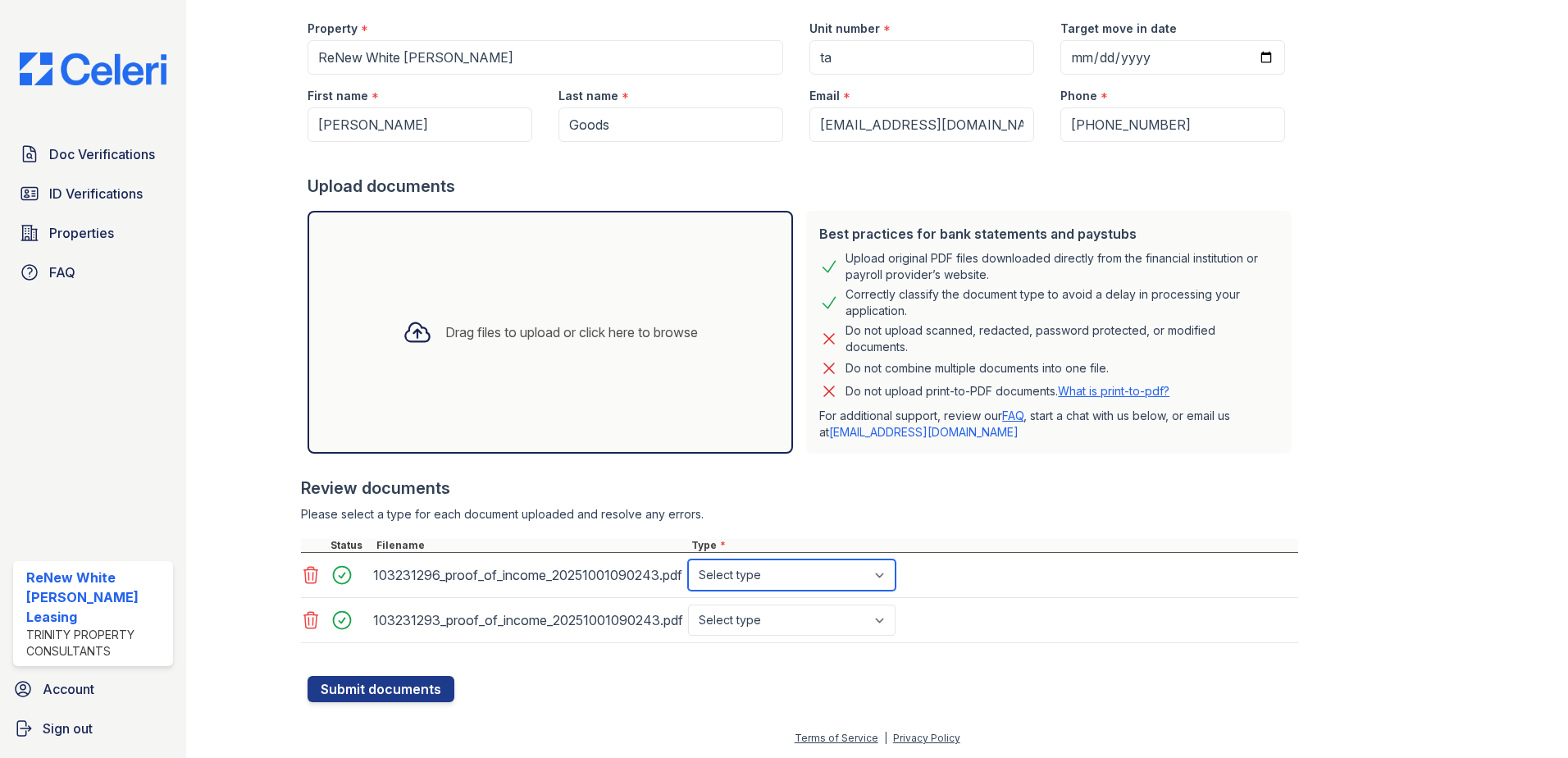
click at [727, 589] on select "Select type Paystub Bank Statement Offer Letter Tax Documents Benefit Award Let…" at bounding box center [792, 575] width 208 height 31
select select "paystub"
click at [688, 560] on select "Select type Paystub Bank Statement Offer Letter Tax Documents Benefit Award Let…" at bounding box center [792, 575] width 208 height 31
click at [739, 610] on select "Select type Paystub Bank Statement Offer Letter Tax Documents Benefit Award Let…" at bounding box center [792, 620] width 208 height 31
select select "paystub"
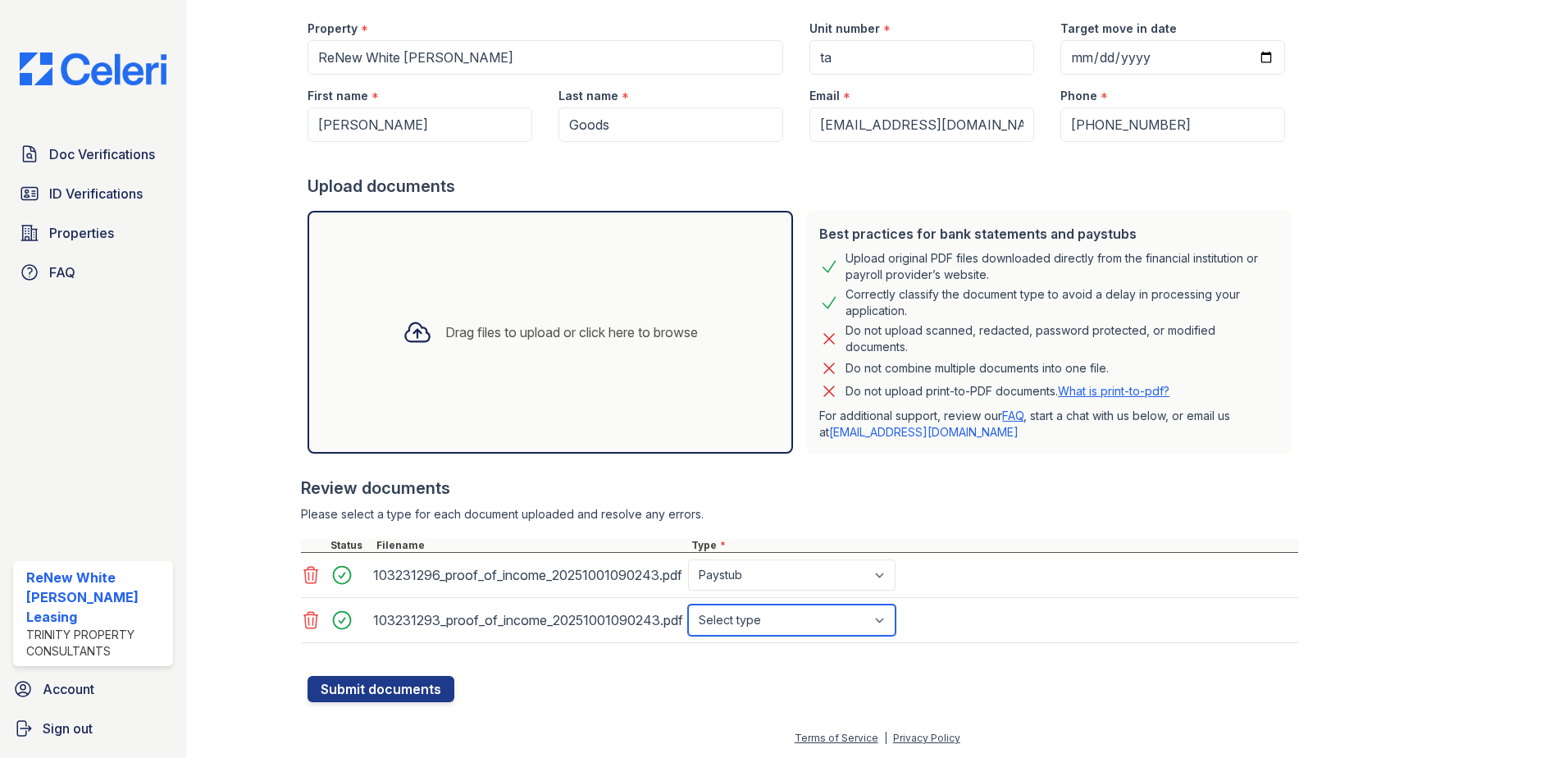
click at [688, 605] on select "Select type Paystub Bank Statement Offer Letter Tax Documents Benefit Award Let…" at bounding box center [792, 620] width 208 height 31
click at [361, 671] on div at bounding box center [803, 667] width 991 height 17
click at [365, 688] on button "Submit documents" at bounding box center [381, 689] width 147 height 26
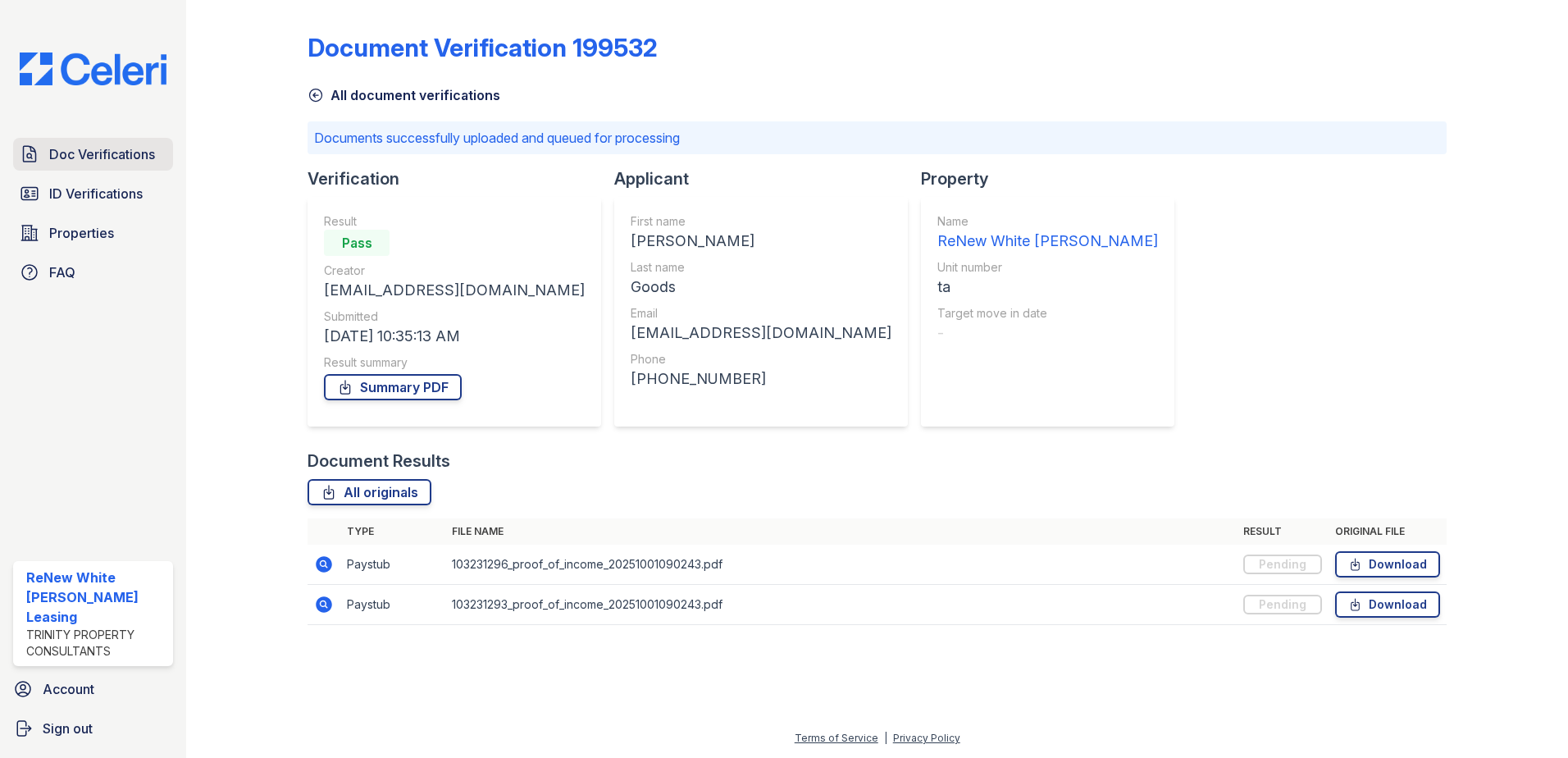
click at [105, 140] on link "Doc Verifications" at bounding box center [93, 154] width 160 height 33
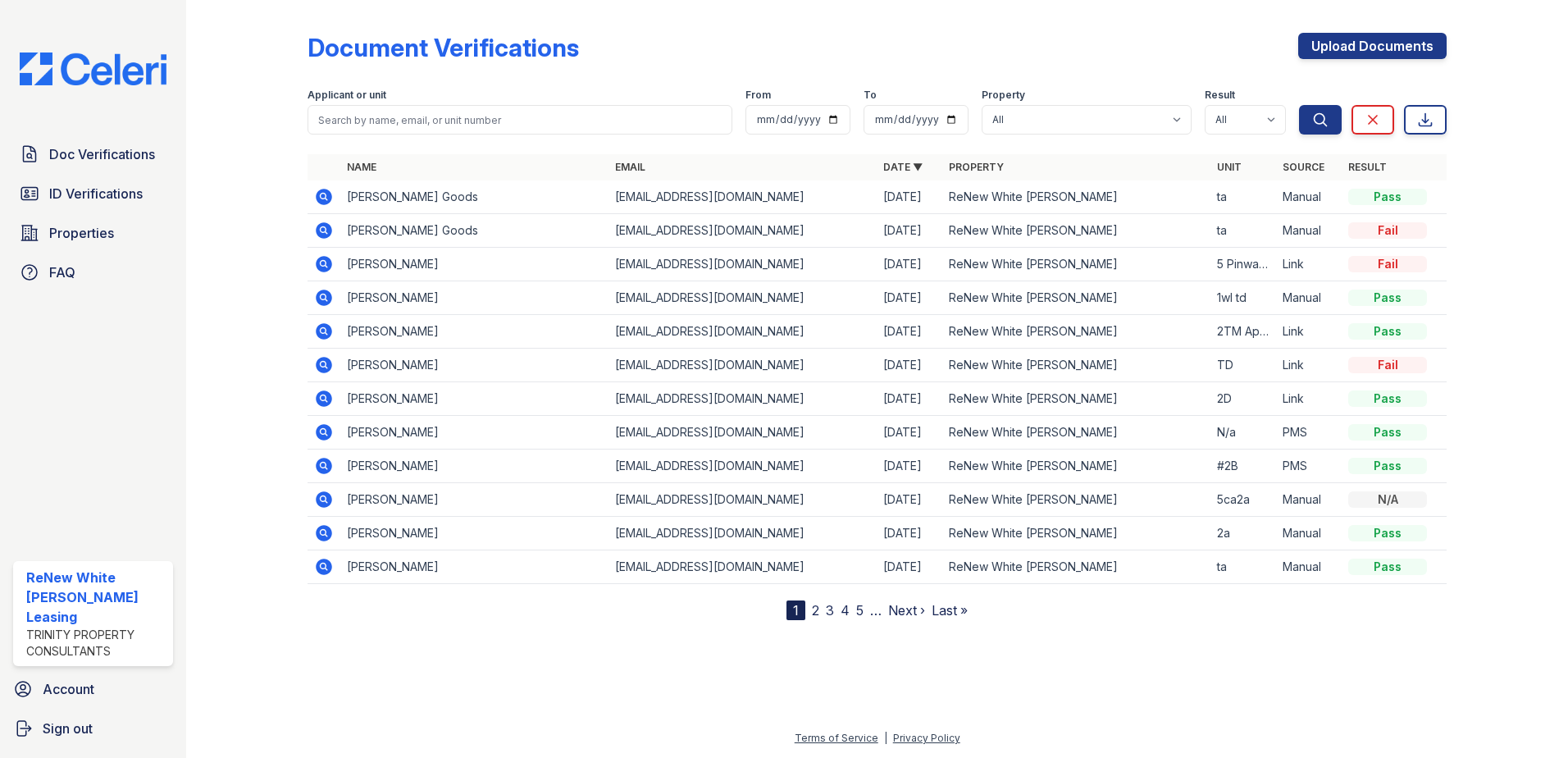
click at [325, 194] on icon at bounding box center [324, 197] width 20 height 20
